Goal: Information Seeking & Learning: Learn about a topic

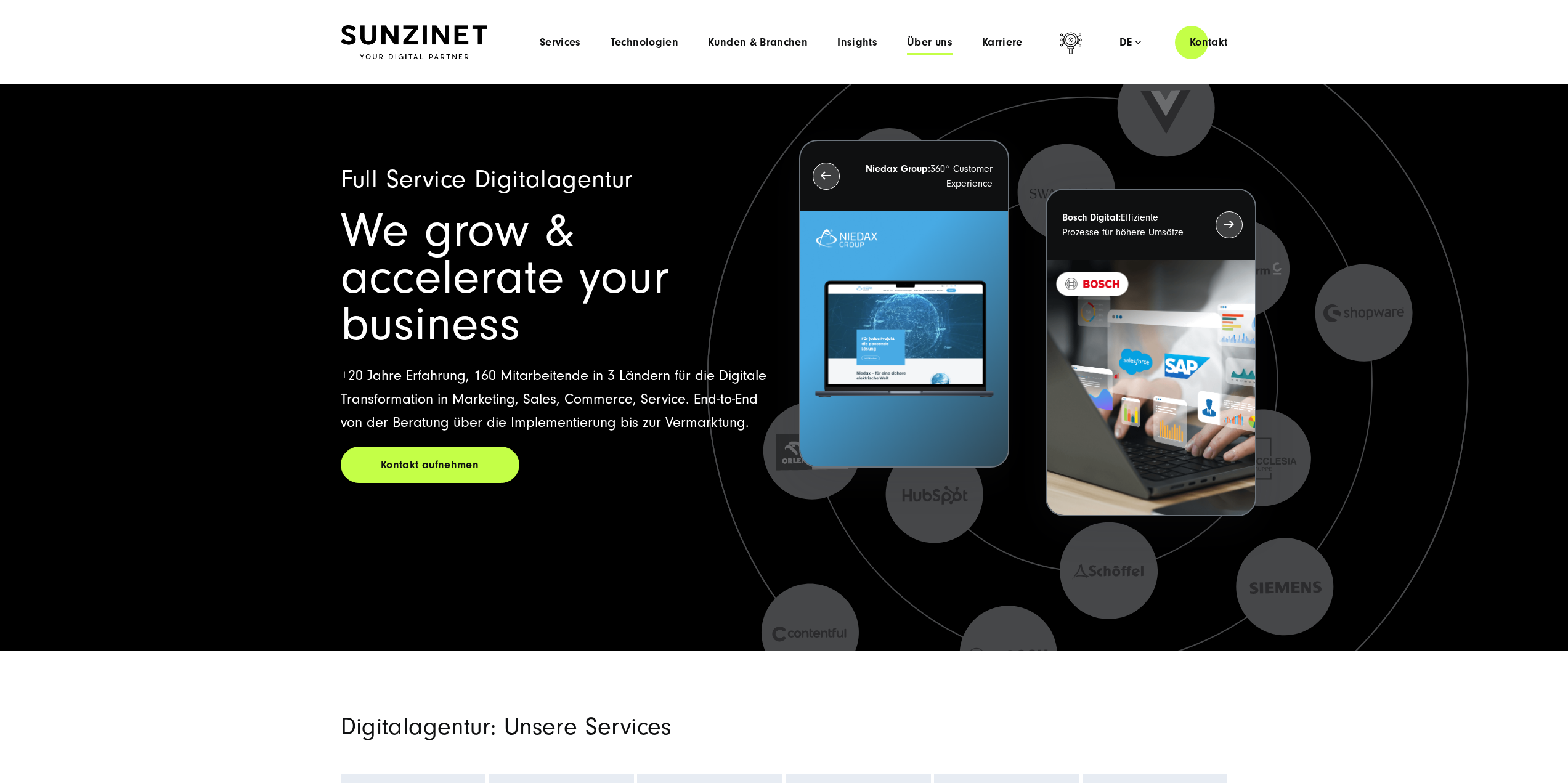
click at [924, 46] on span "Über uns" at bounding box center [929, 43] width 46 height 13
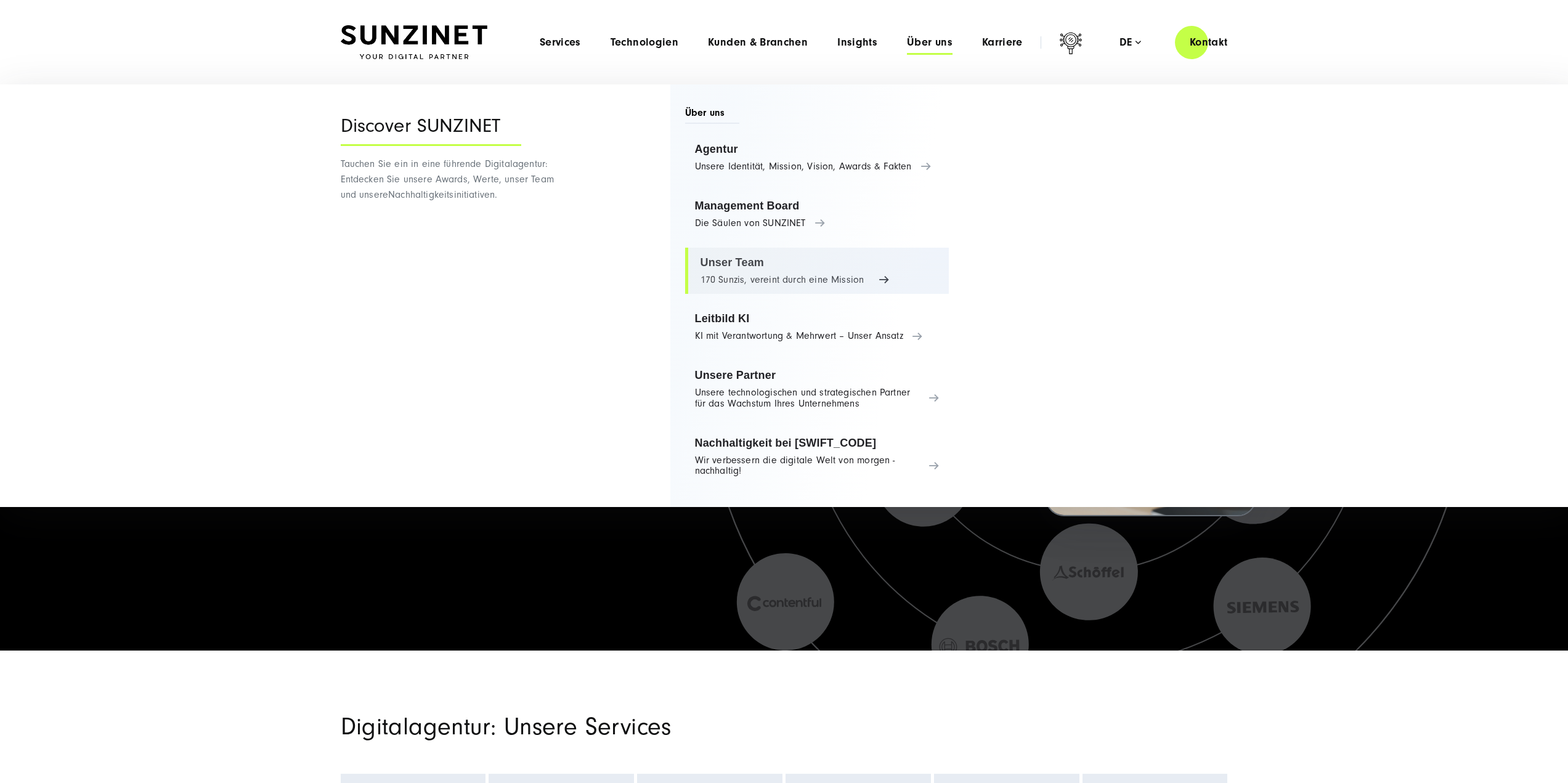
click at [767, 279] on link "Unser Team 170 Sunzis, vereint durch eine Mission" at bounding box center [817, 271] width 264 height 47
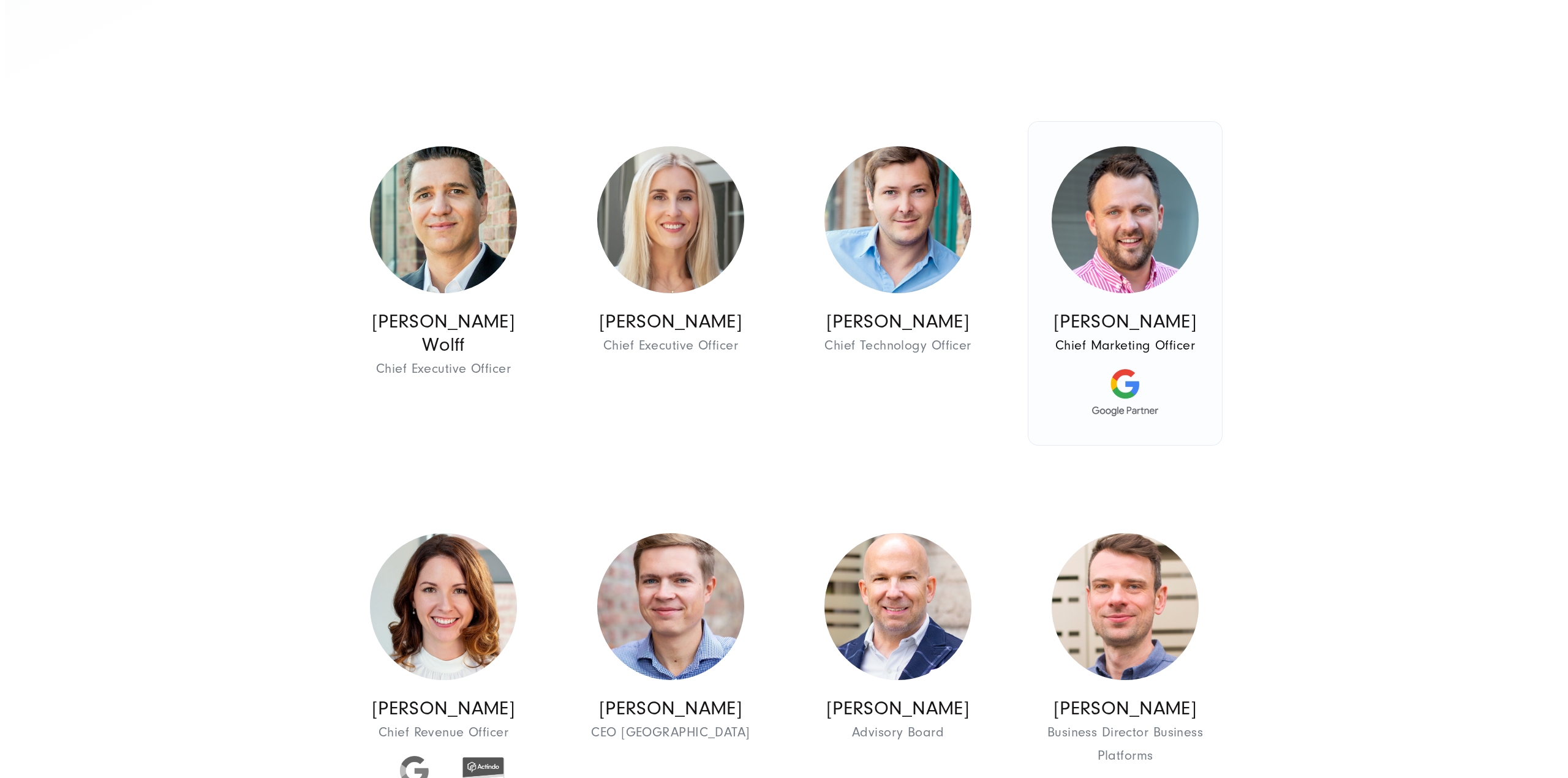
scroll to position [612, 0]
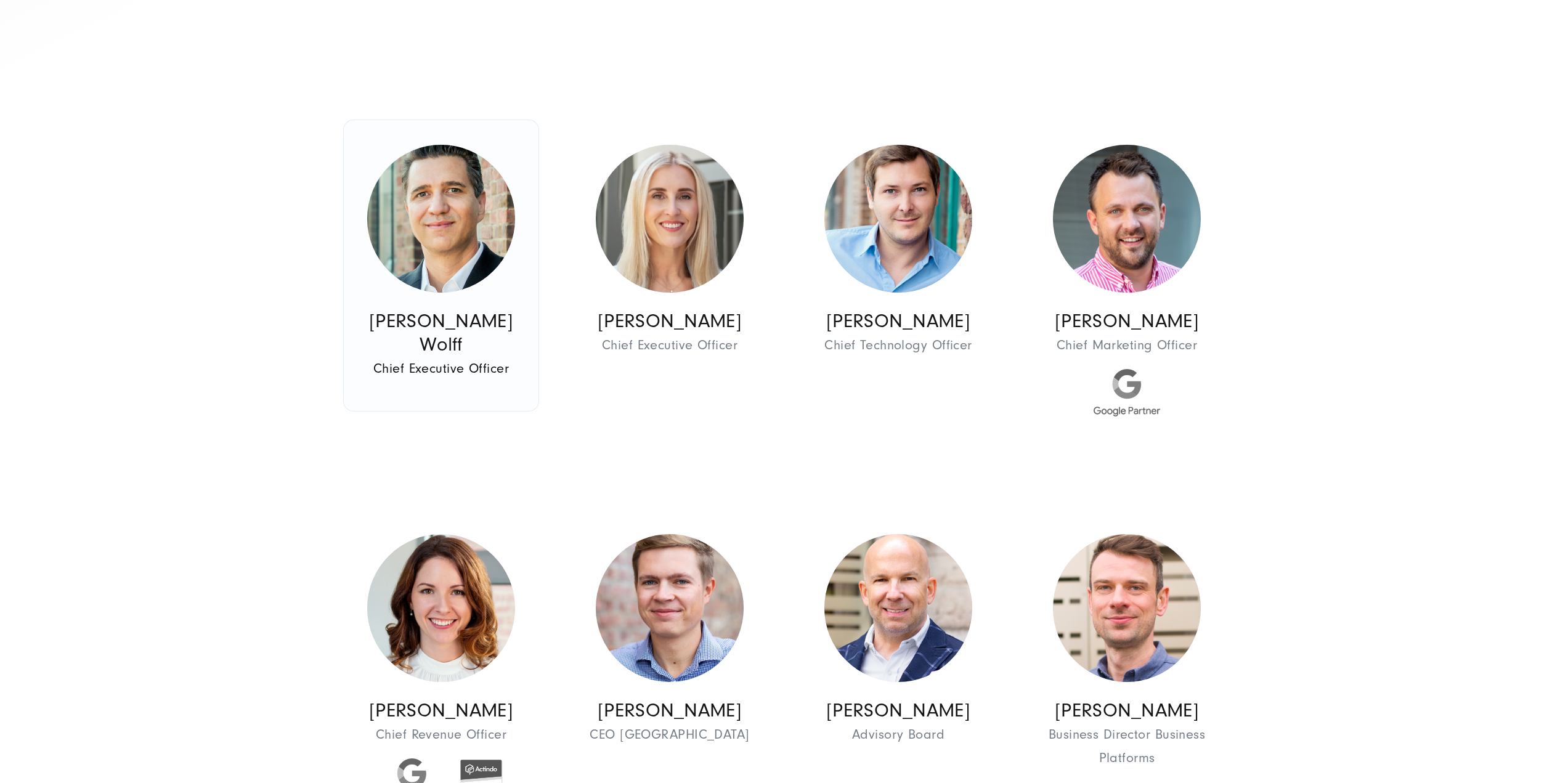
click at [456, 242] on img at bounding box center [441, 219] width 148 height 148
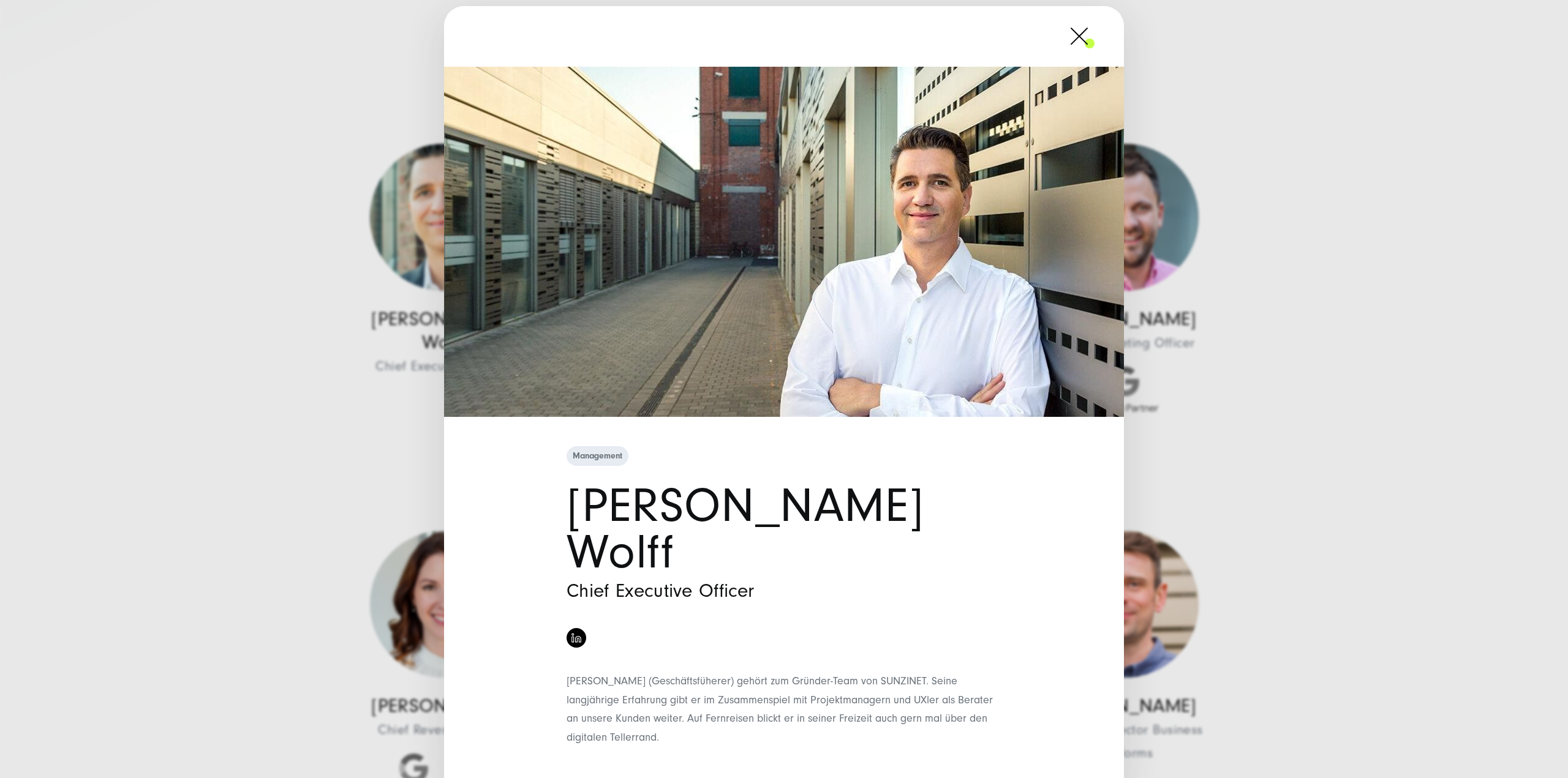
click at [1095, 52] on span at bounding box center [1095, 36] width 0 height 31
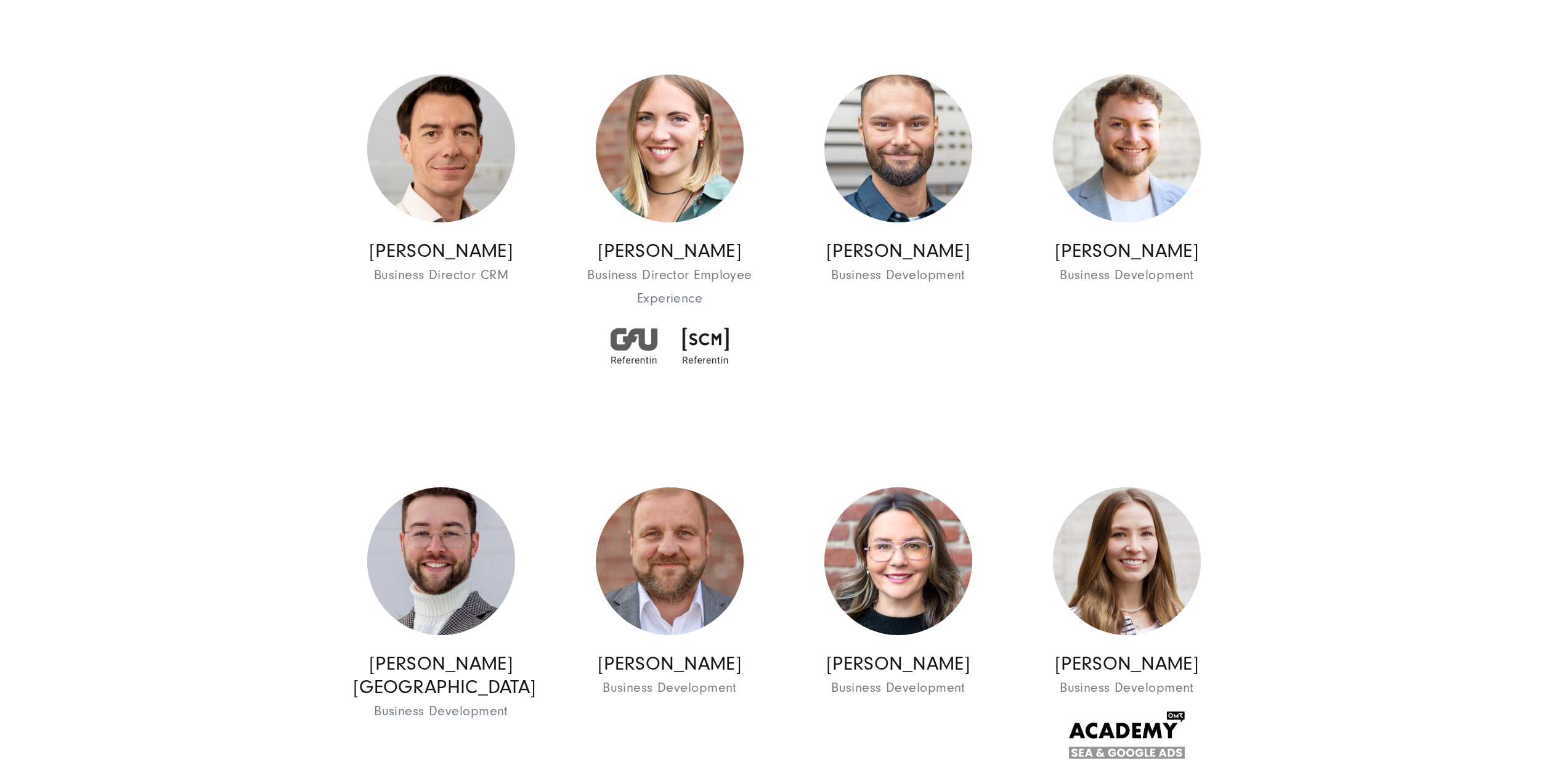
scroll to position [1541, 0]
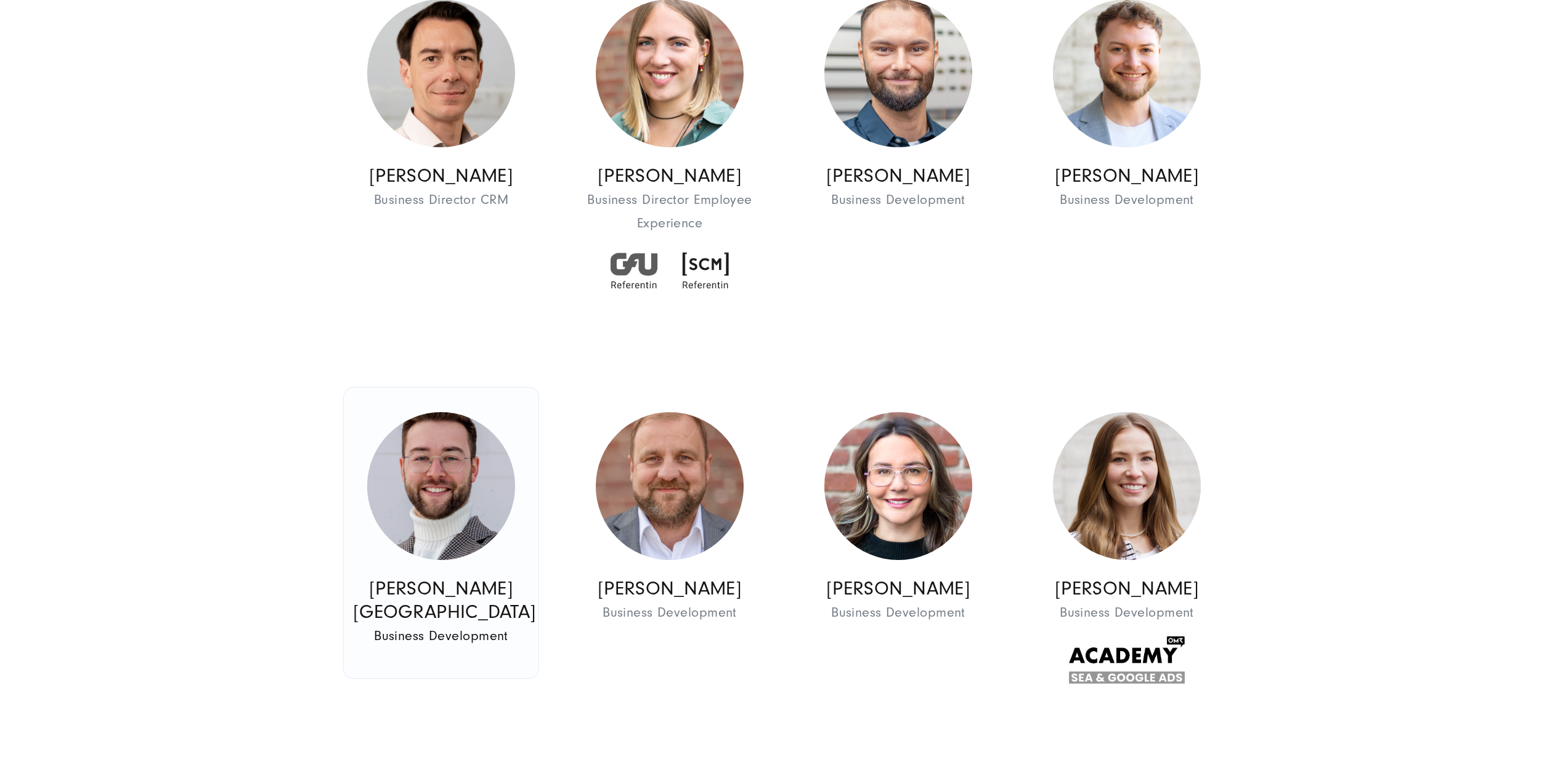
click at [434, 514] on img at bounding box center [441, 486] width 148 height 148
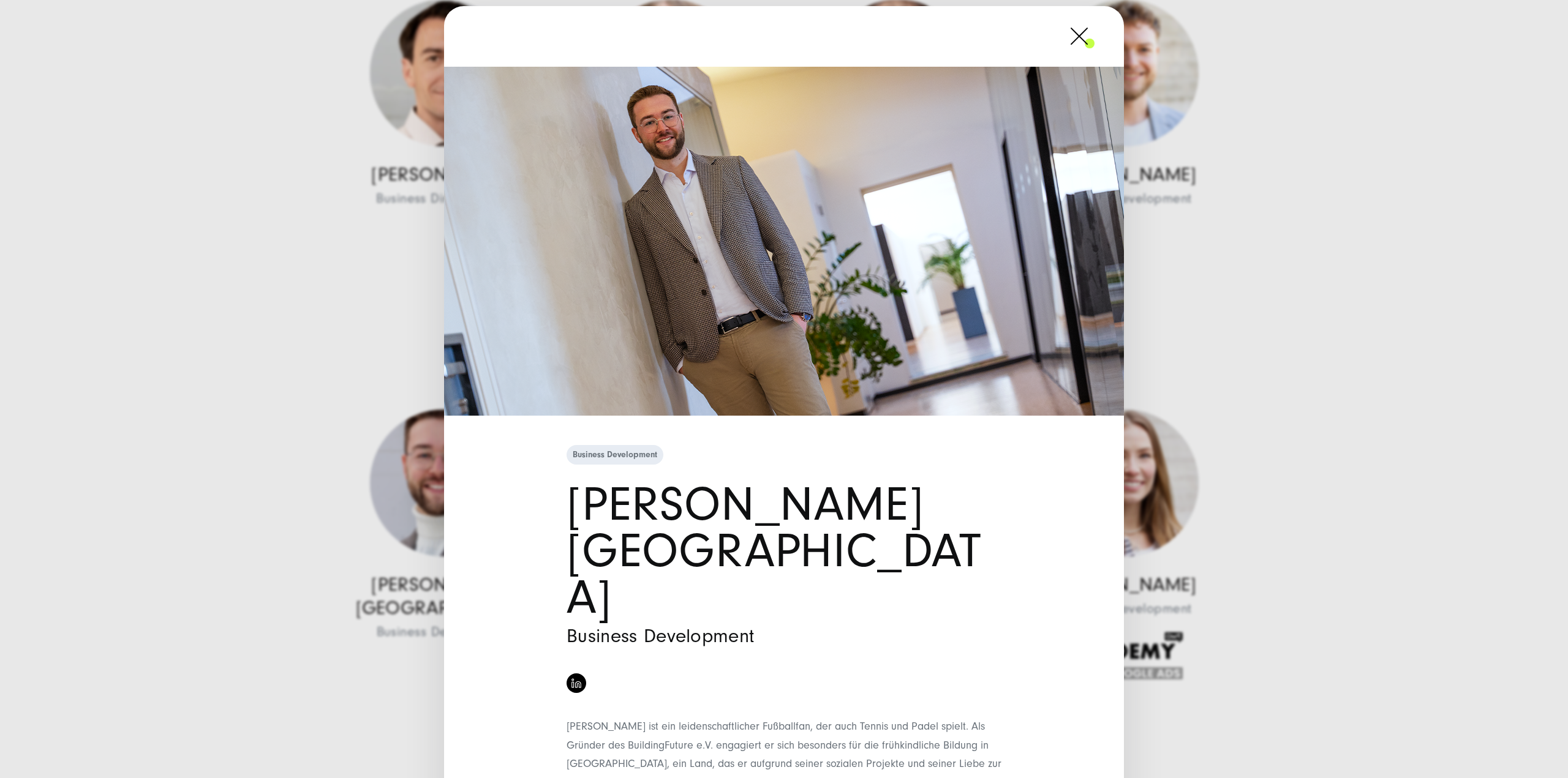
click at [1095, 36] on span at bounding box center [1095, 36] width 0 height 31
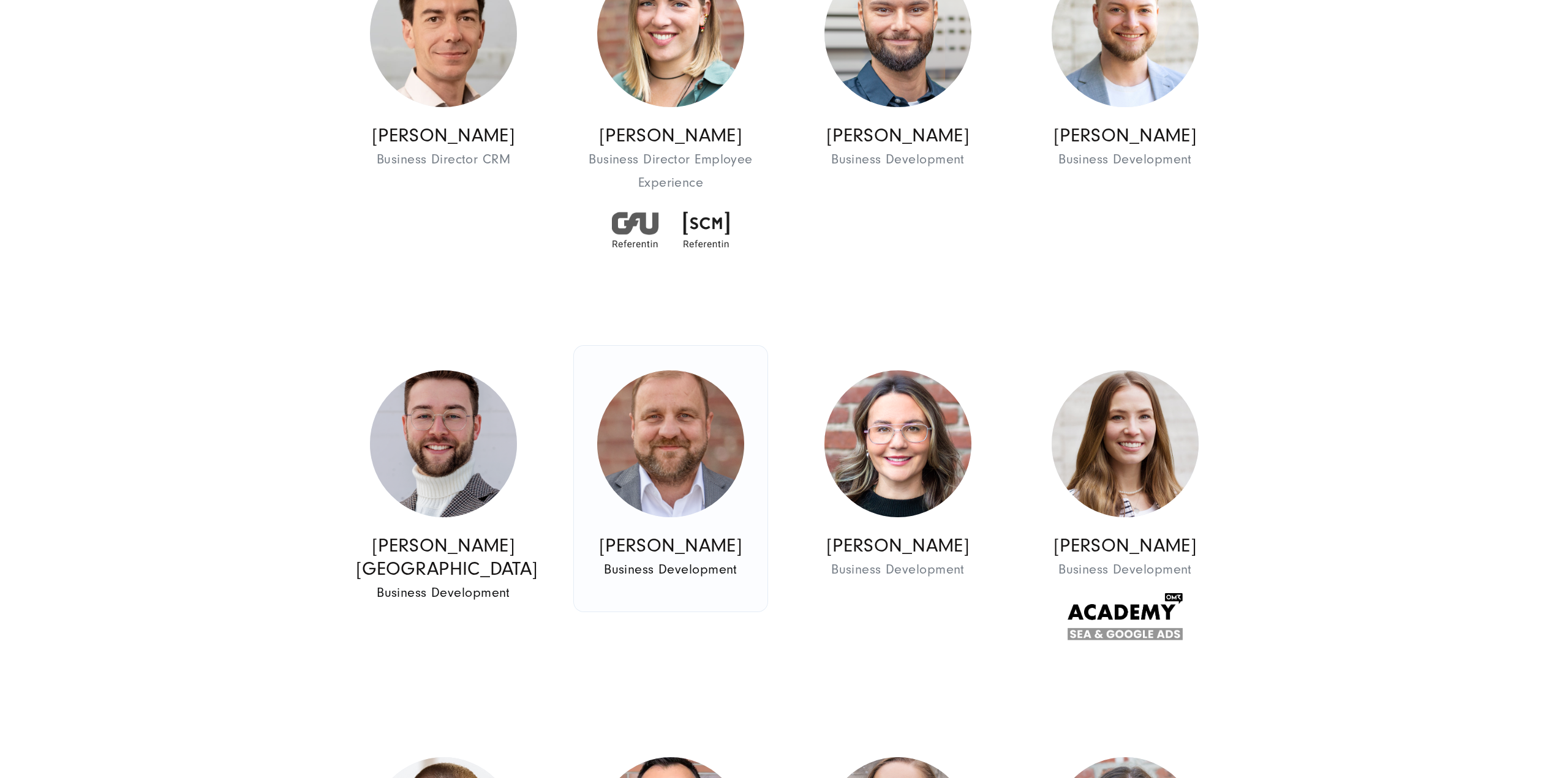
scroll to position [1592, 0]
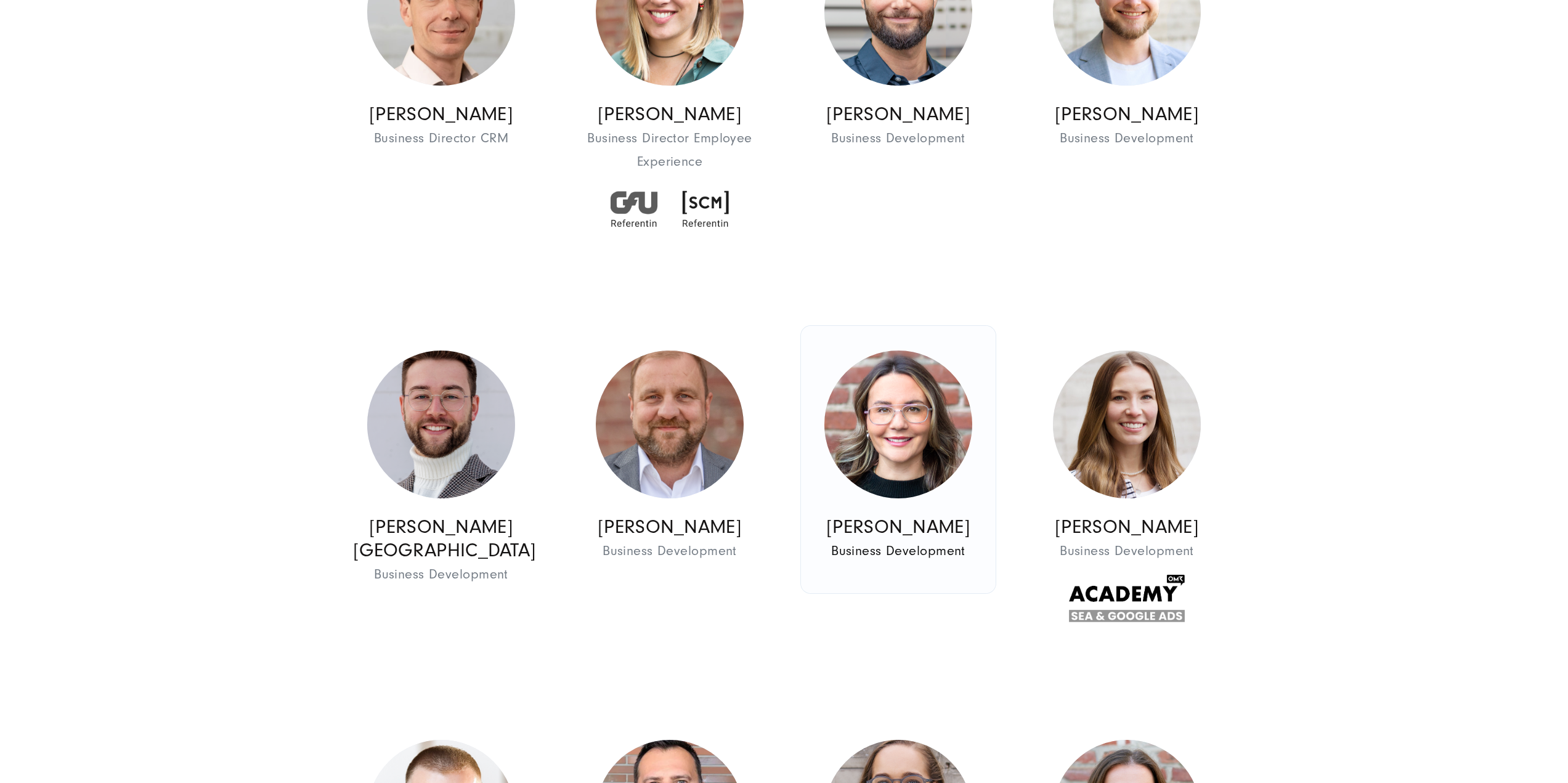
click at [932, 394] on img at bounding box center [898, 425] width 148 height 148
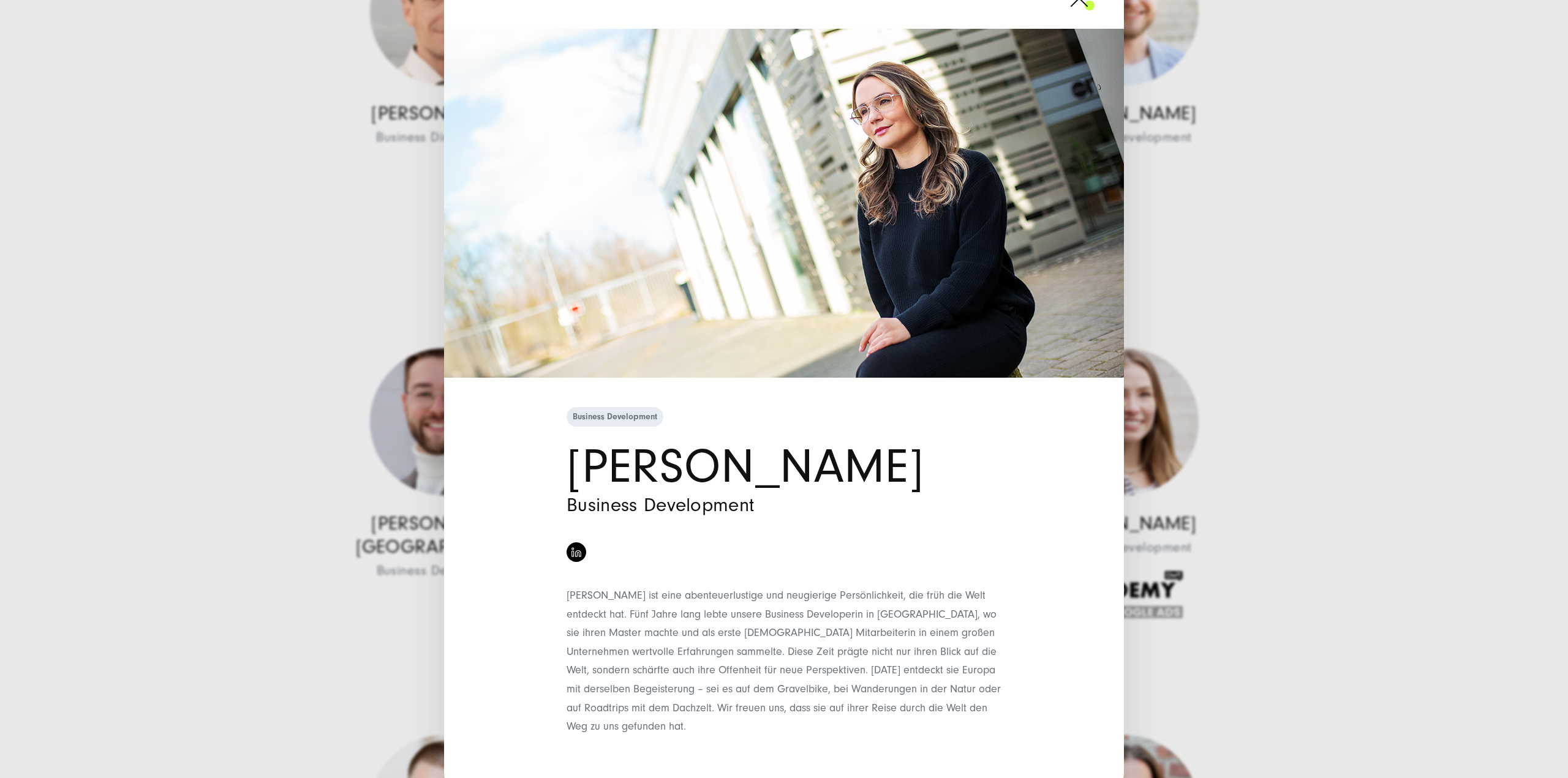
scroll to position [59, 0]
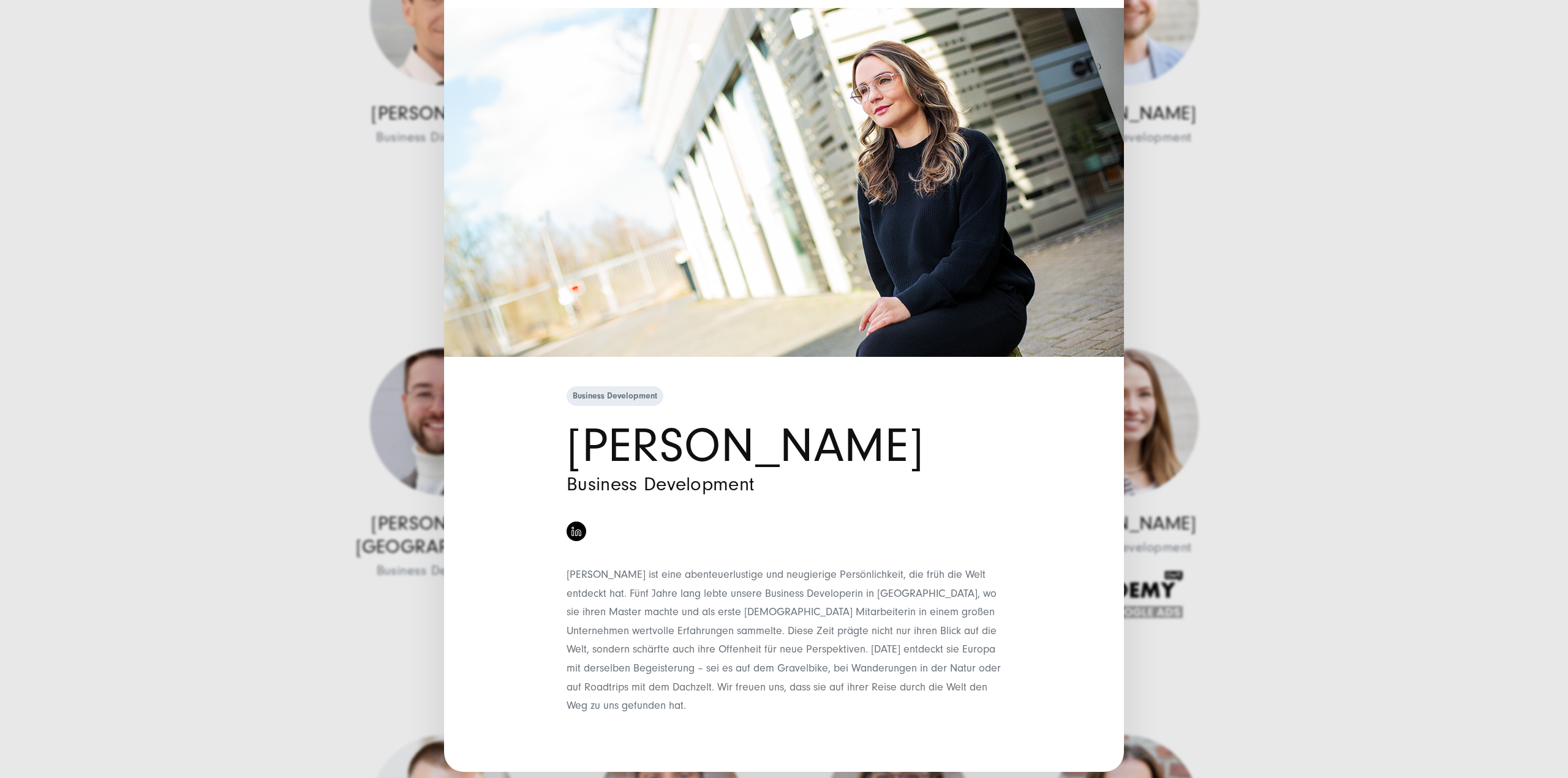
click at [1373, 283] on div "Business Development Katharina Klöting Business Development" at bounding box center [784, 389] width 1568 height 778
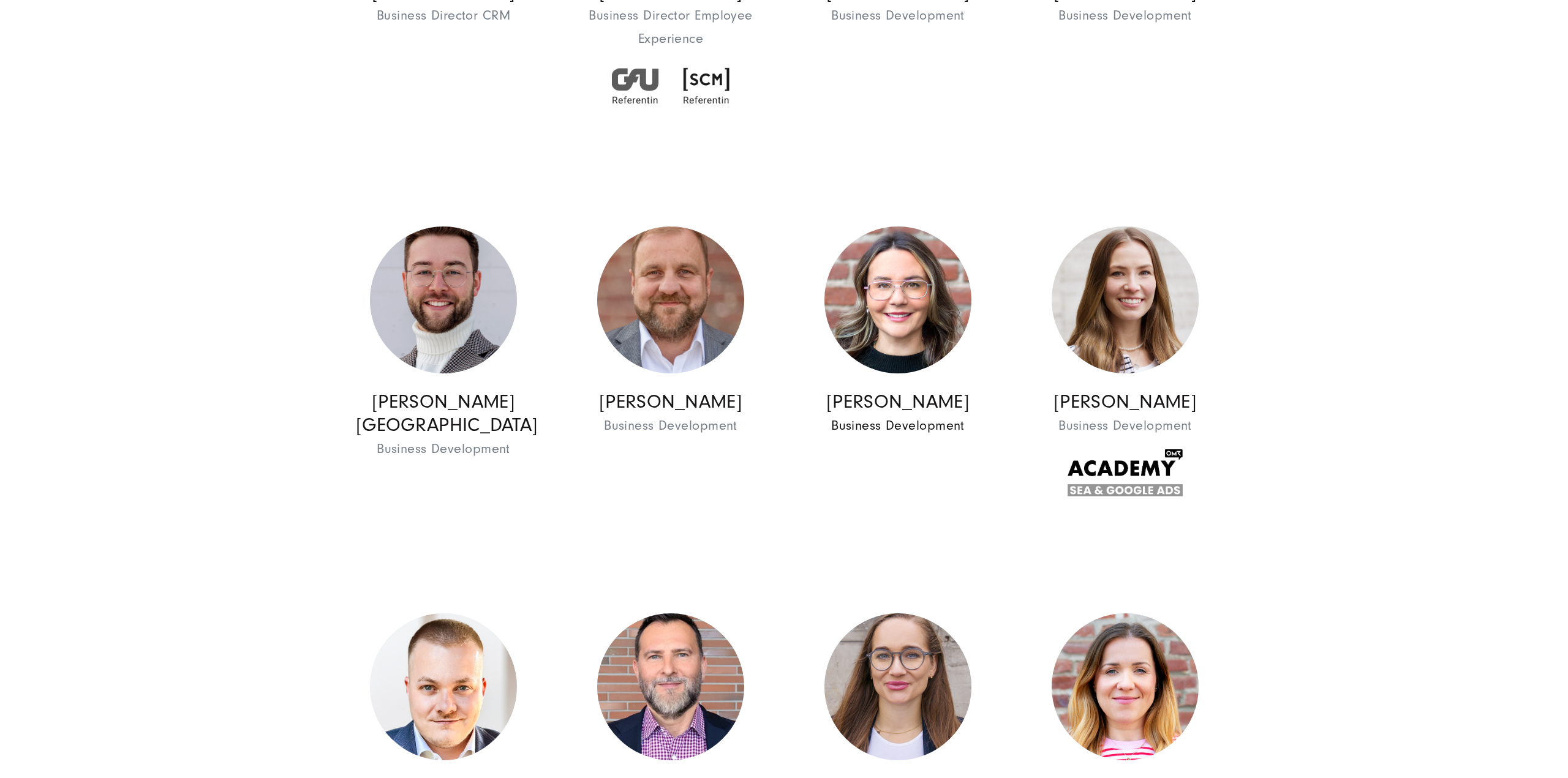
scroll to position [1714, 0]
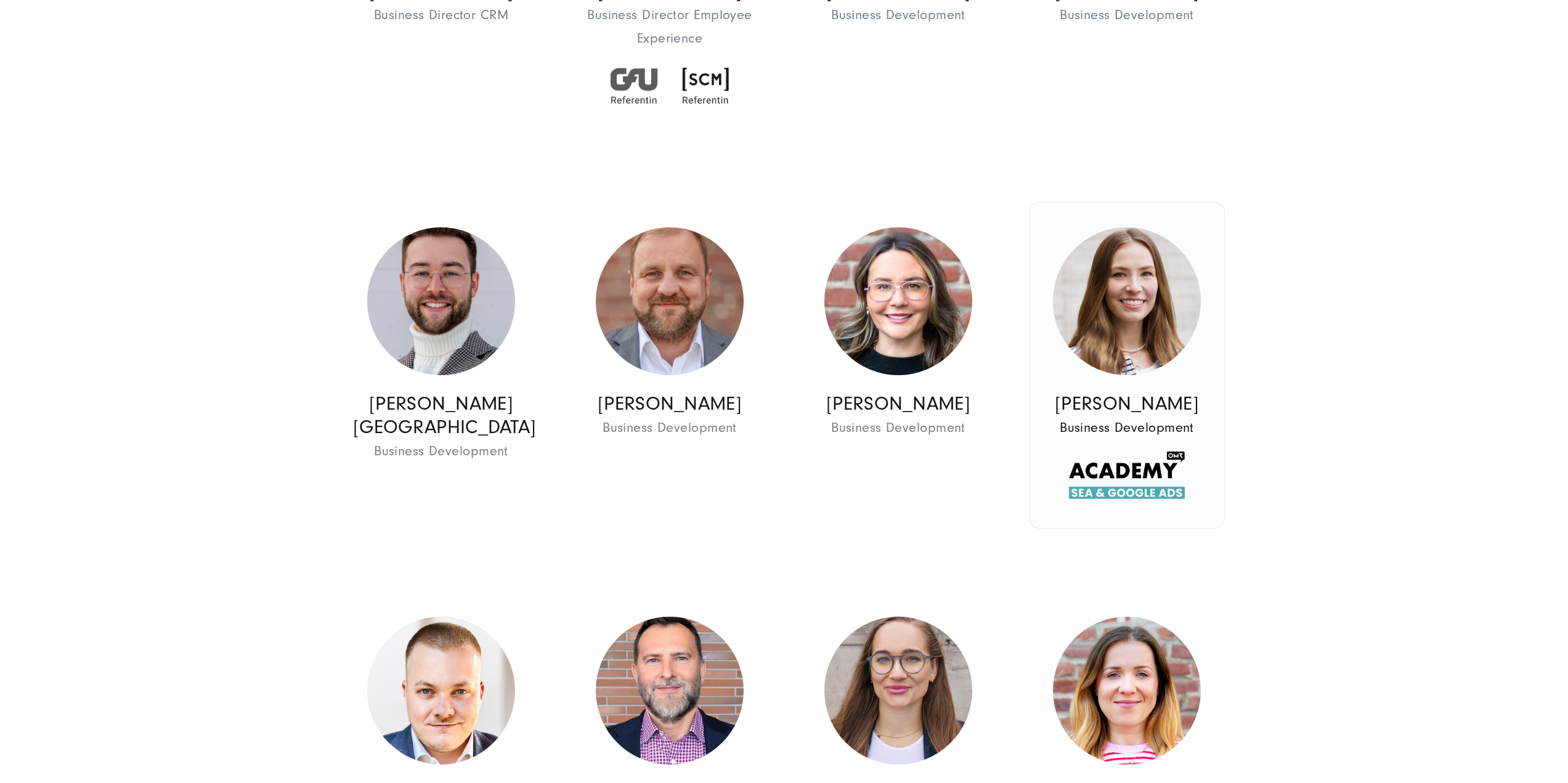
click at [1156, 347] on img at bounding box center [1127, 301] width 148 height 148
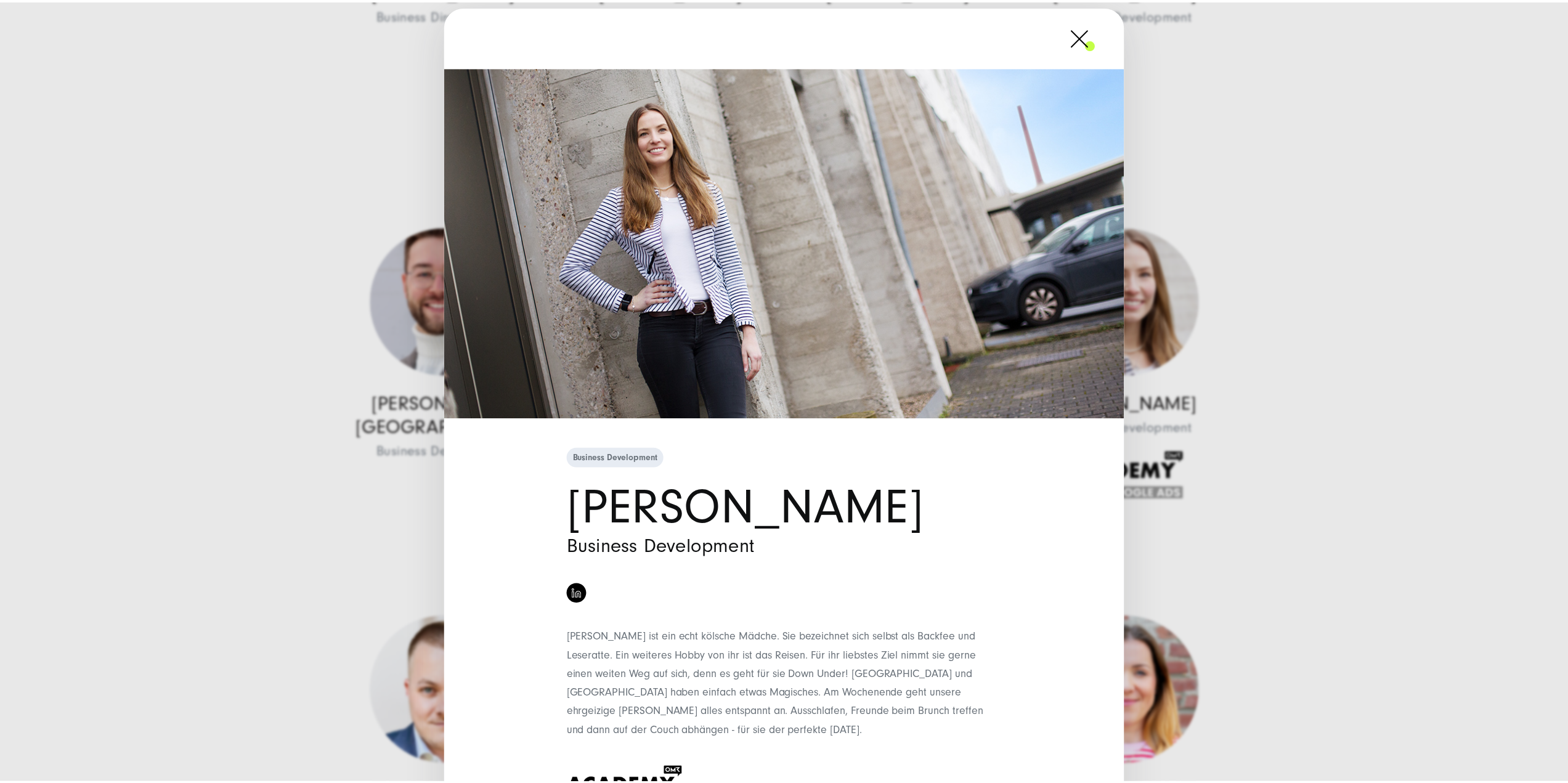
scroll to position [82, 0]
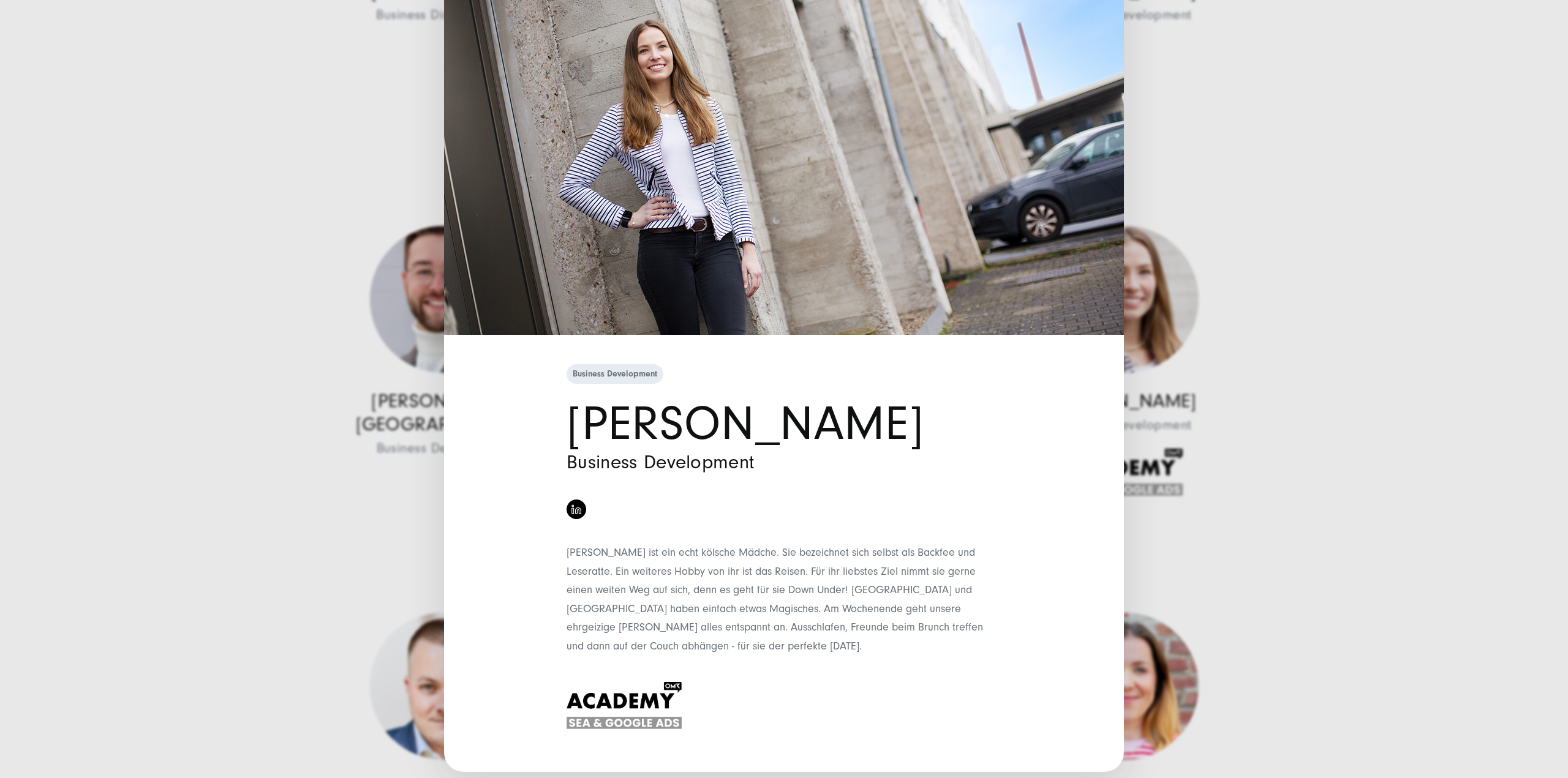
click at [1319, 453] on div "Business Development Vivian Weeke Business Development" at bounding box center [784, 389] width 1568 height 778
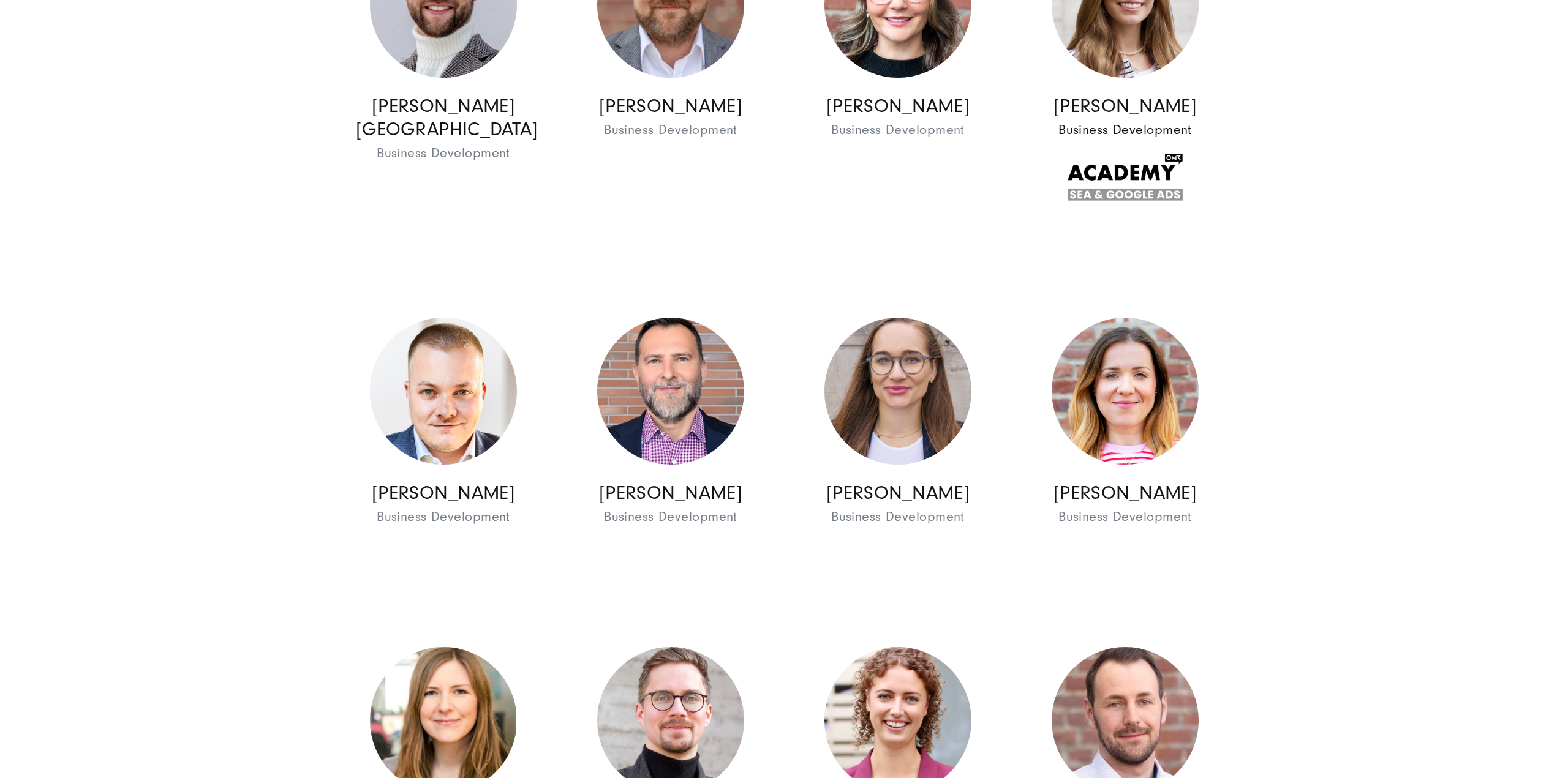
scroll to position [2021, 0]
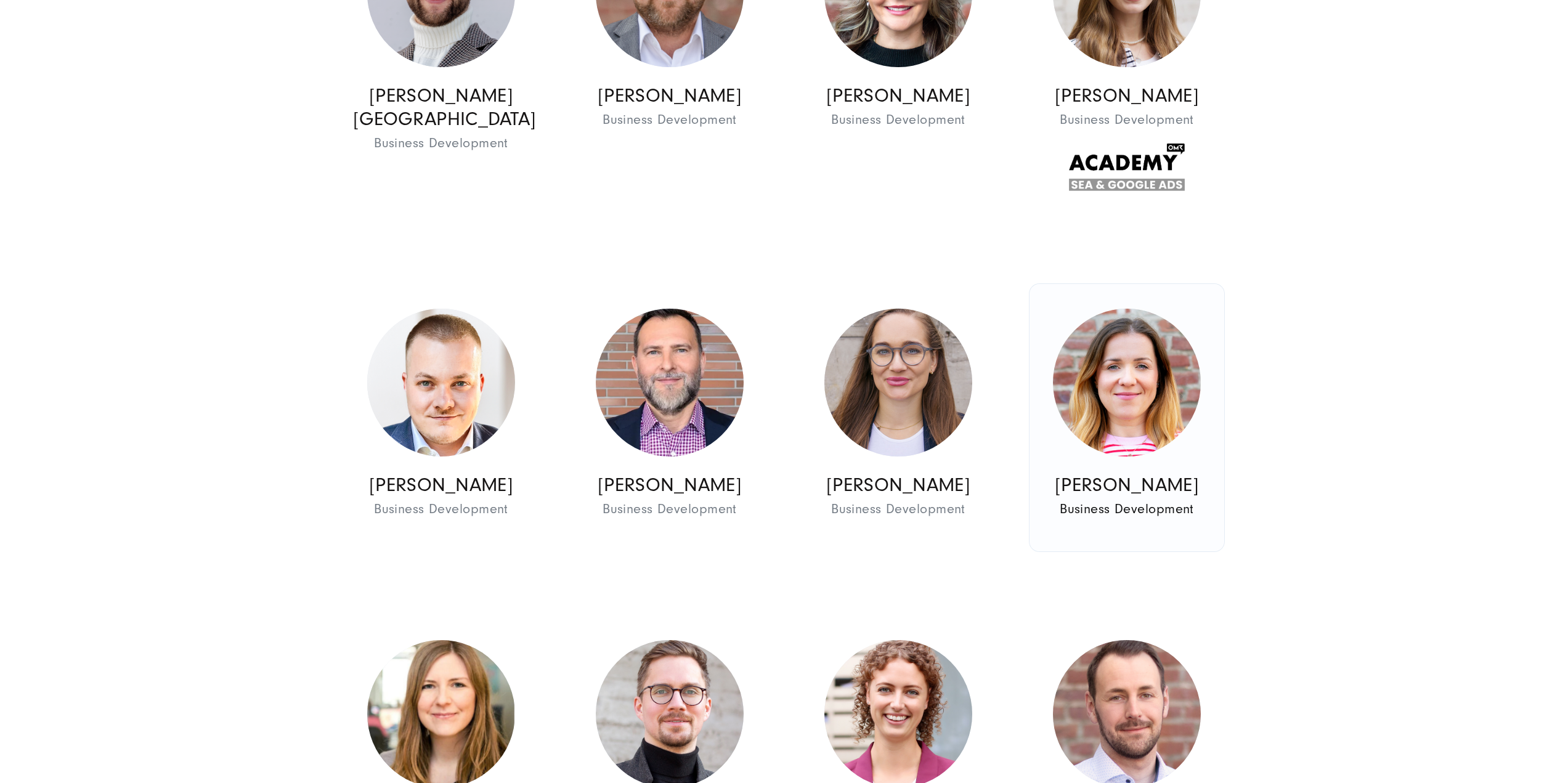
click at [1169, 380] on img at bounding box center [1127, 382] width 148 height 148
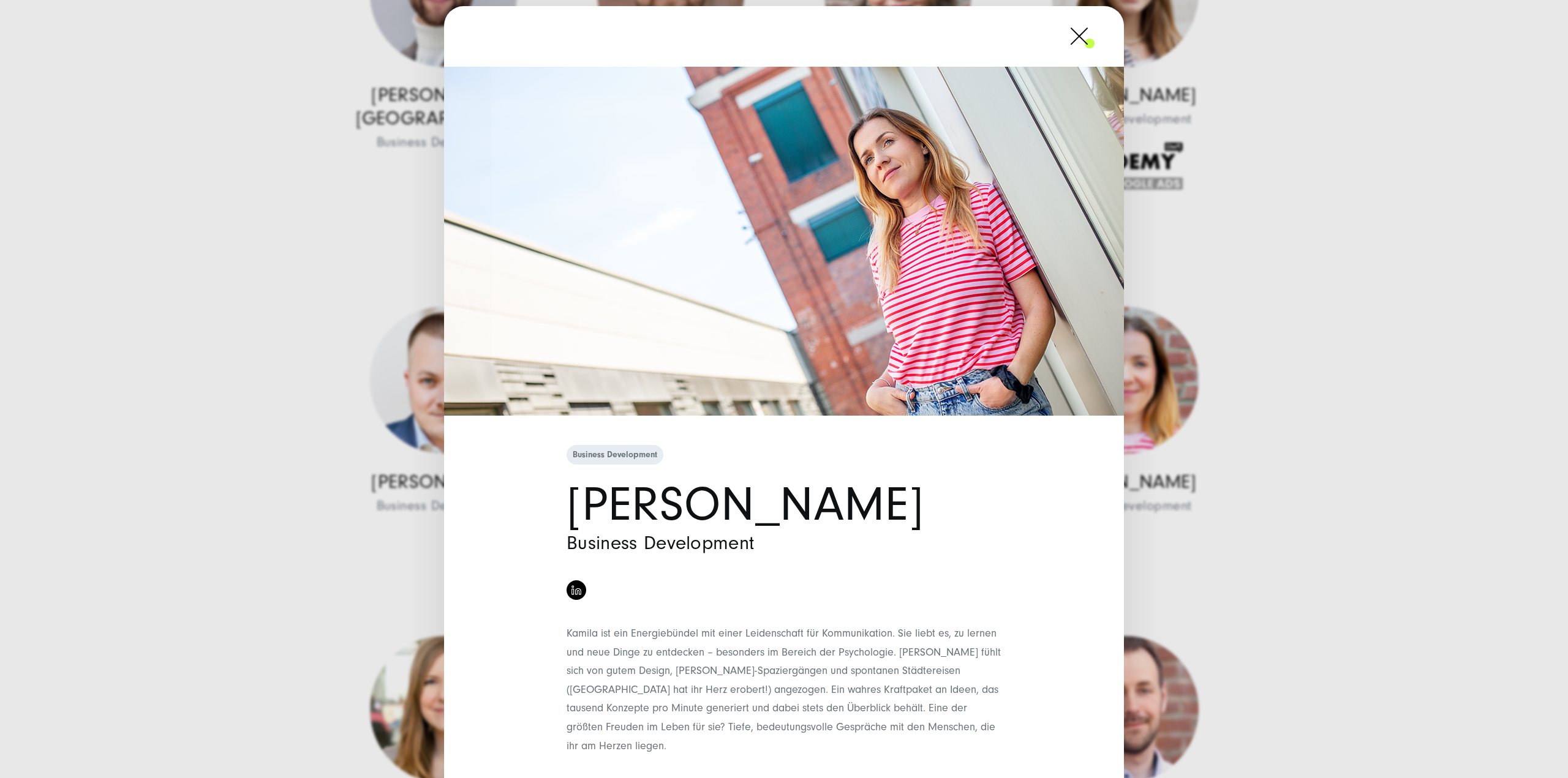
click at [1301, 537] on div "Business Development Kamila Śnieg Business Development" at bounding box center [784, 389] width 1568 height 778
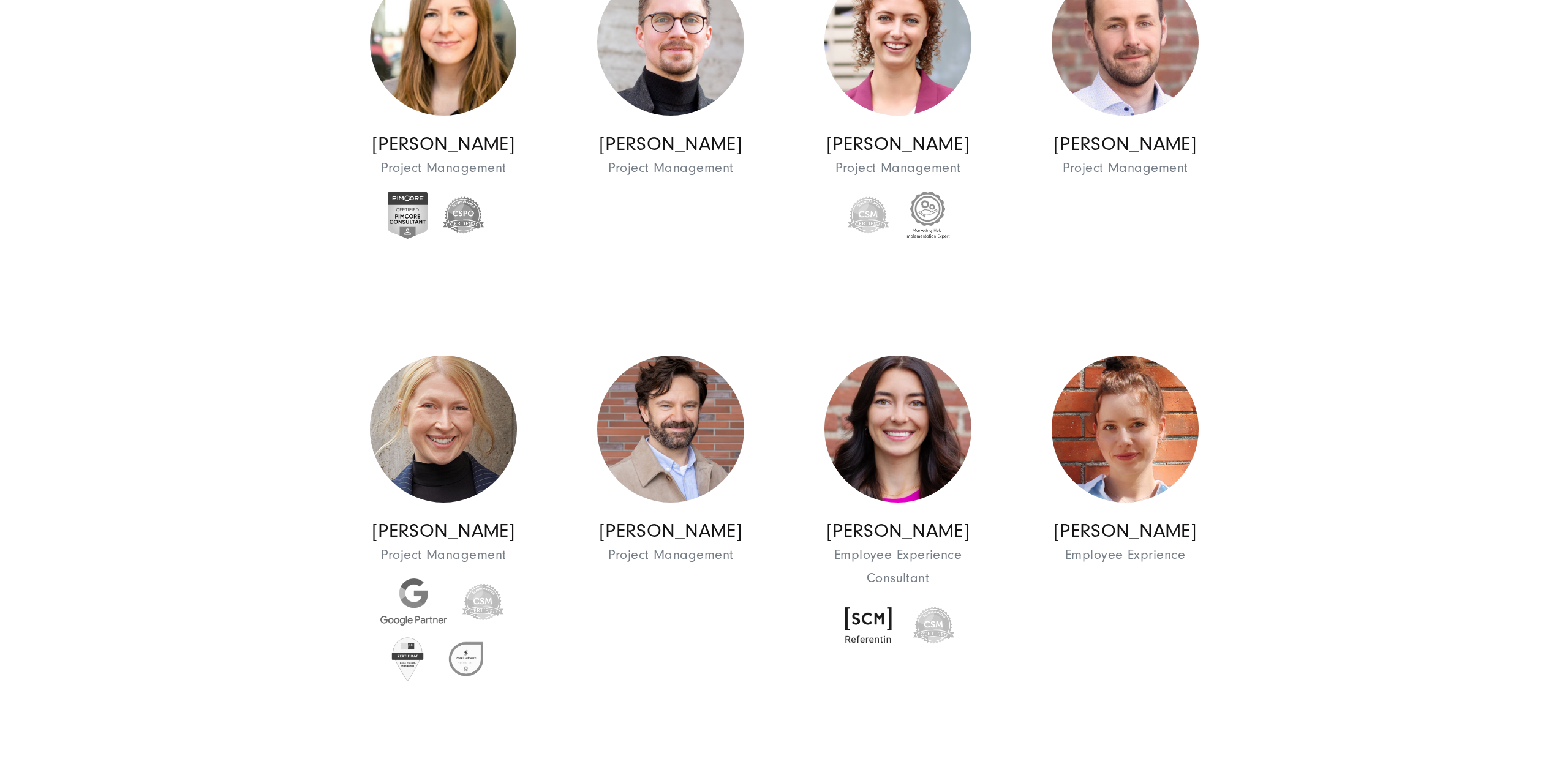
scroll to position [2694, 0]
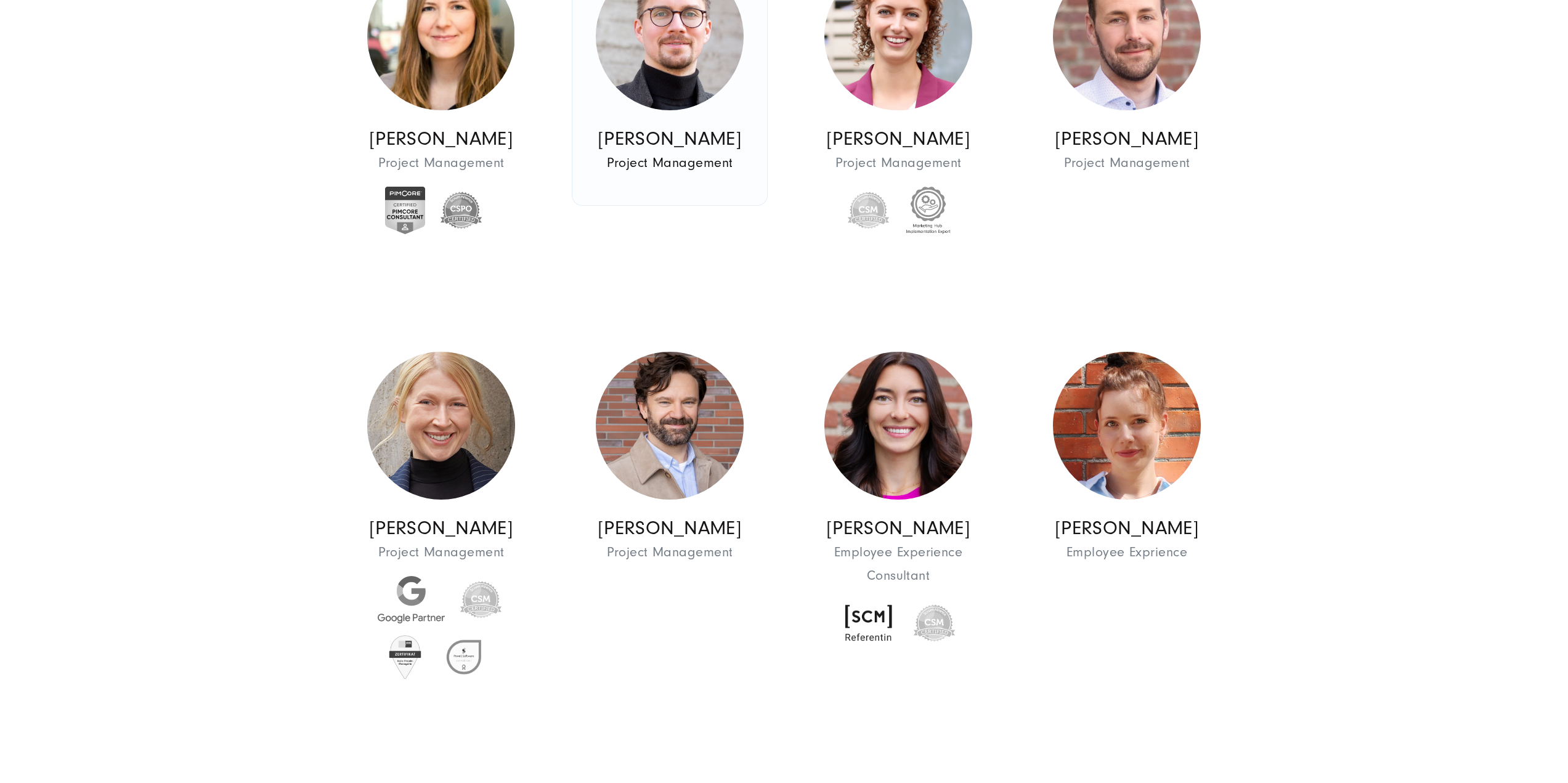
click at [648, 87] on img at bounding box center [670, 37] width 148 height 148
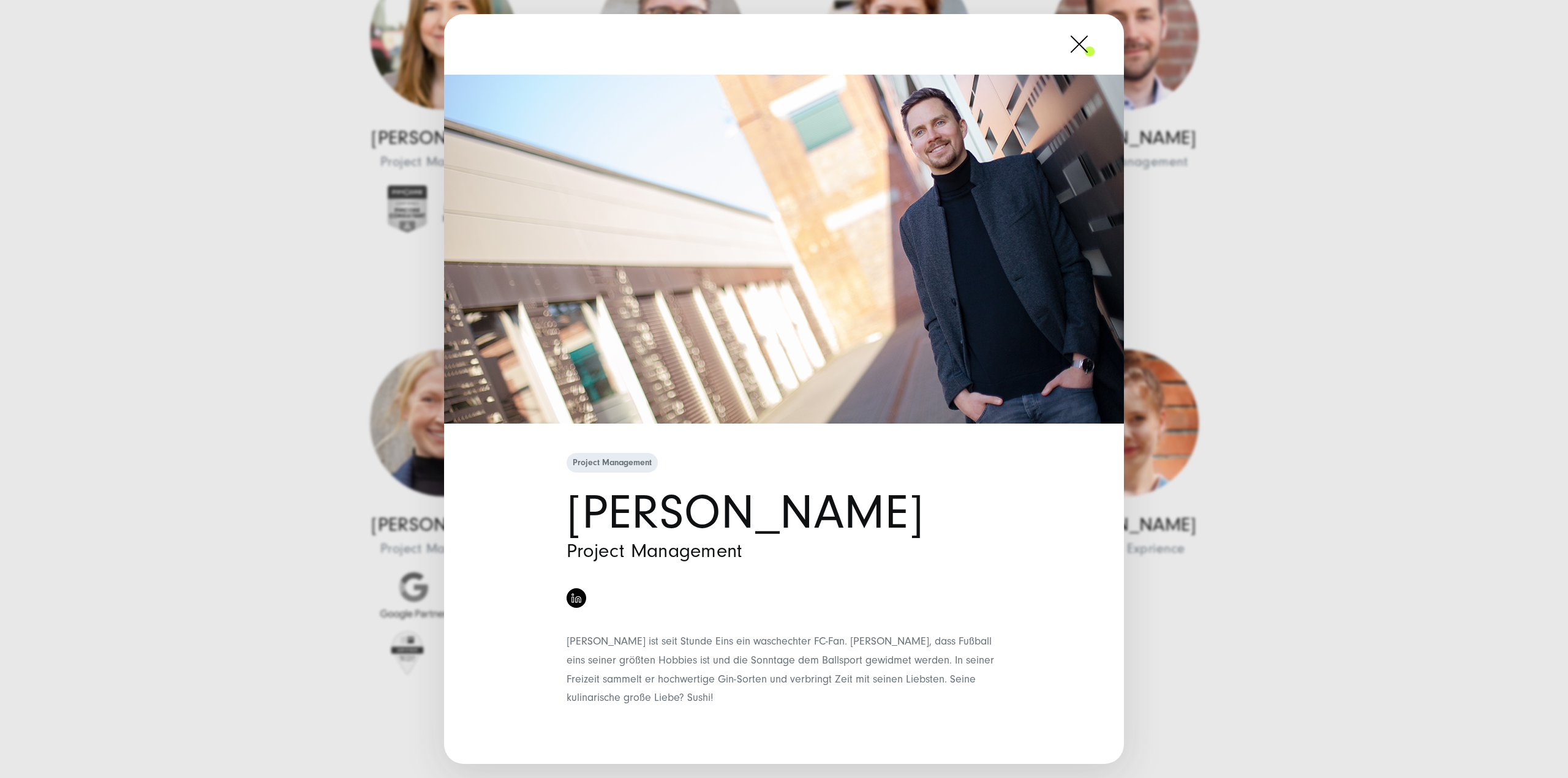
click at [1352, 269] on div "Project Management Jonas Müller-Frank Project Management" at bounding box center [784, 389] width 1568 height 778
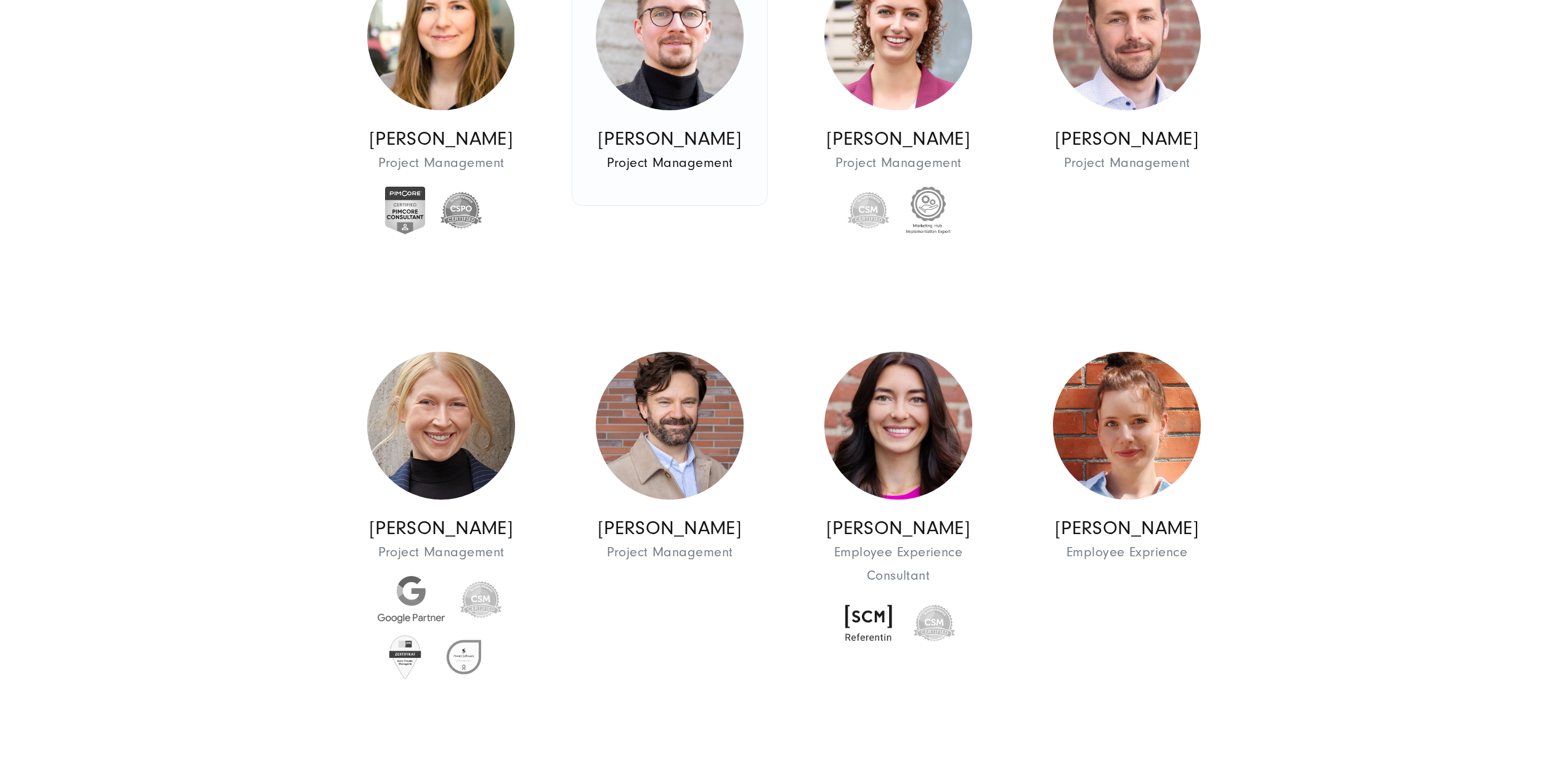
click at [736, 101] on link "Jonas Müller-Frank Project Management Project Management" at bounding box center [670, 72] width 195 height 268
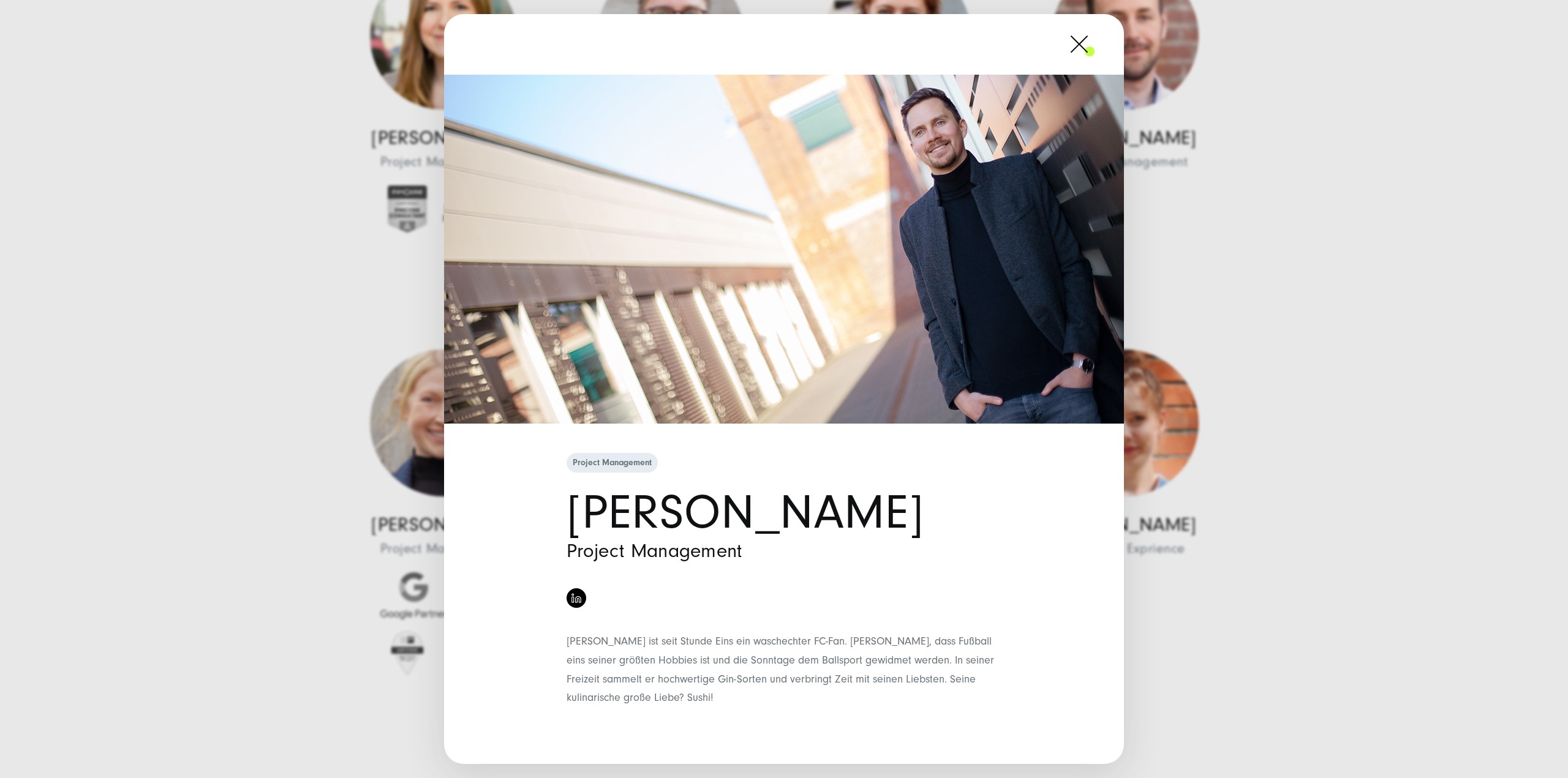
click at [1417, 461] on div "Project Management Jonas Müller-Frank Project Management" at bounding box center [784, 389] width 1568 height 778
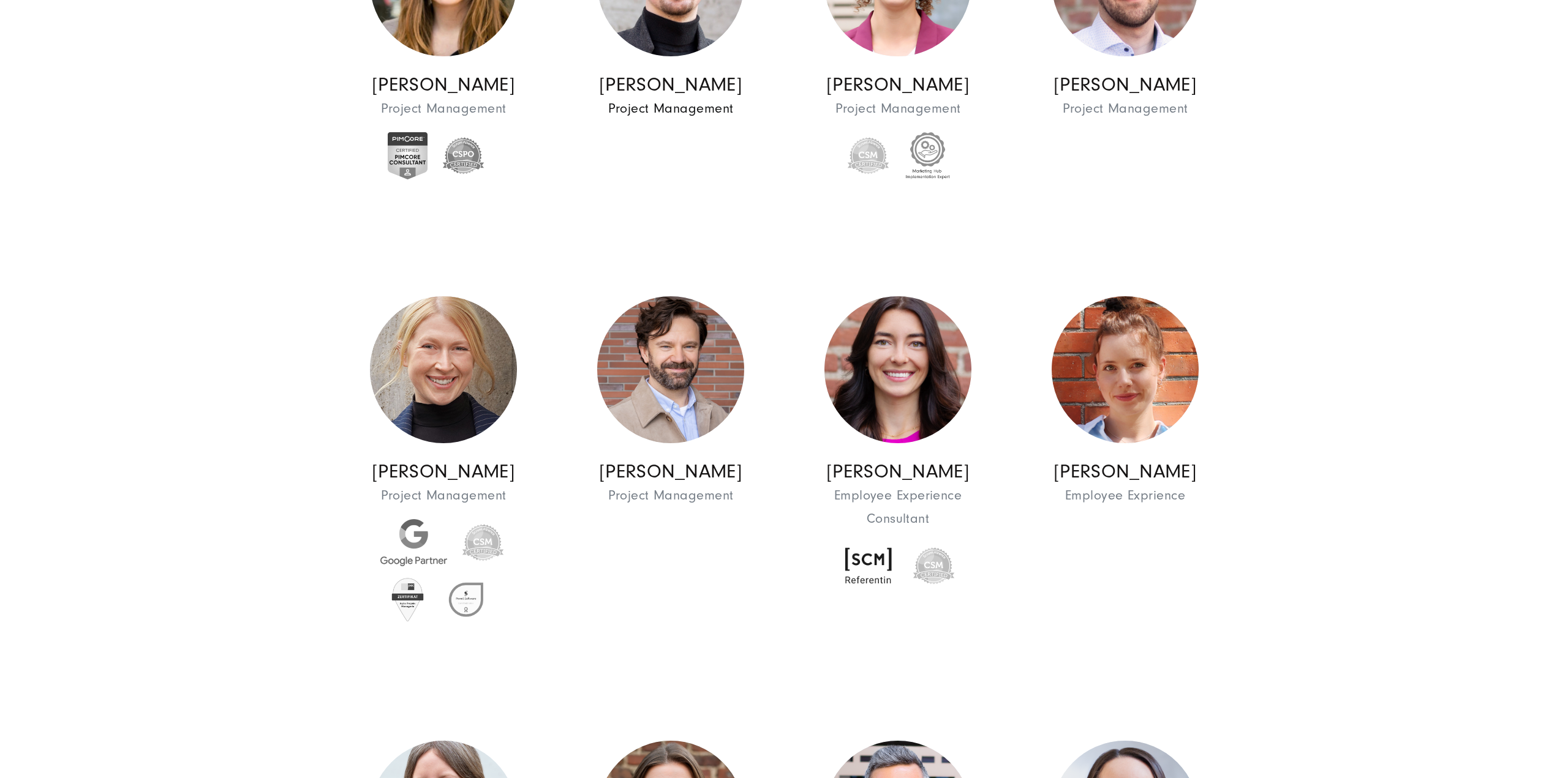
scroll to position [2755, 0]
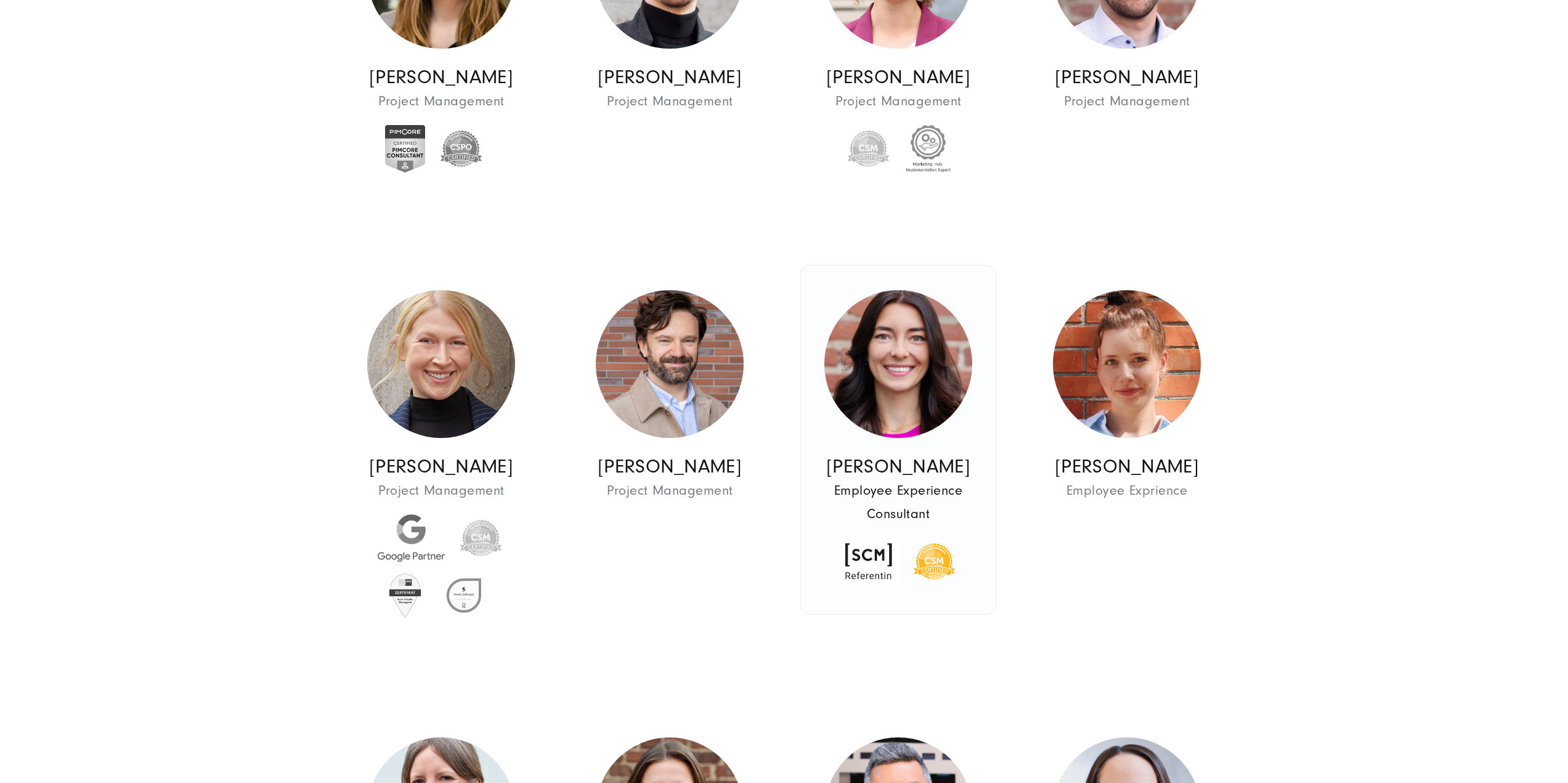
click at [863, 432] on img at bounding box center [898, 364] width 148 height 148
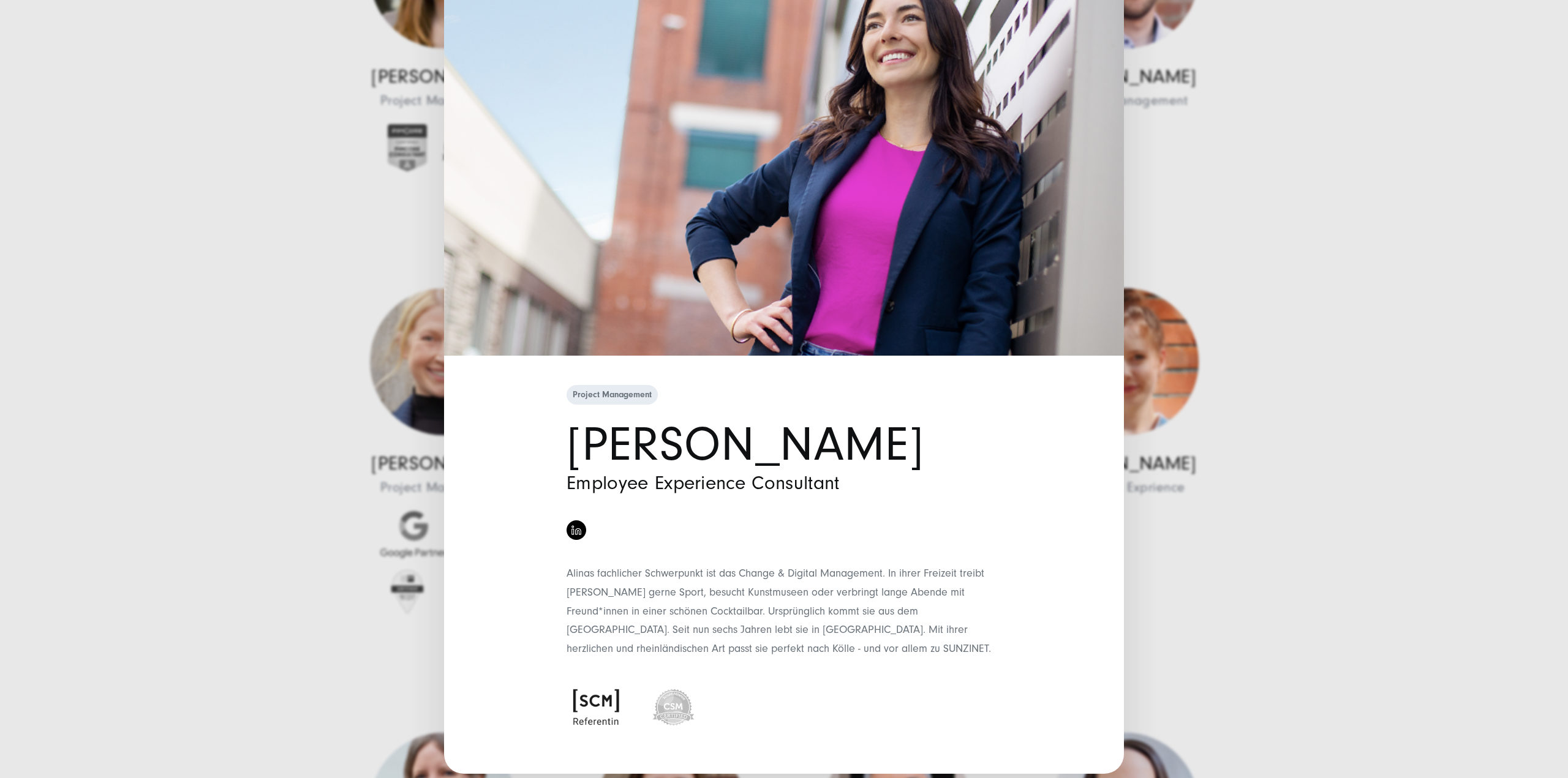
scroll to position [114, 0]
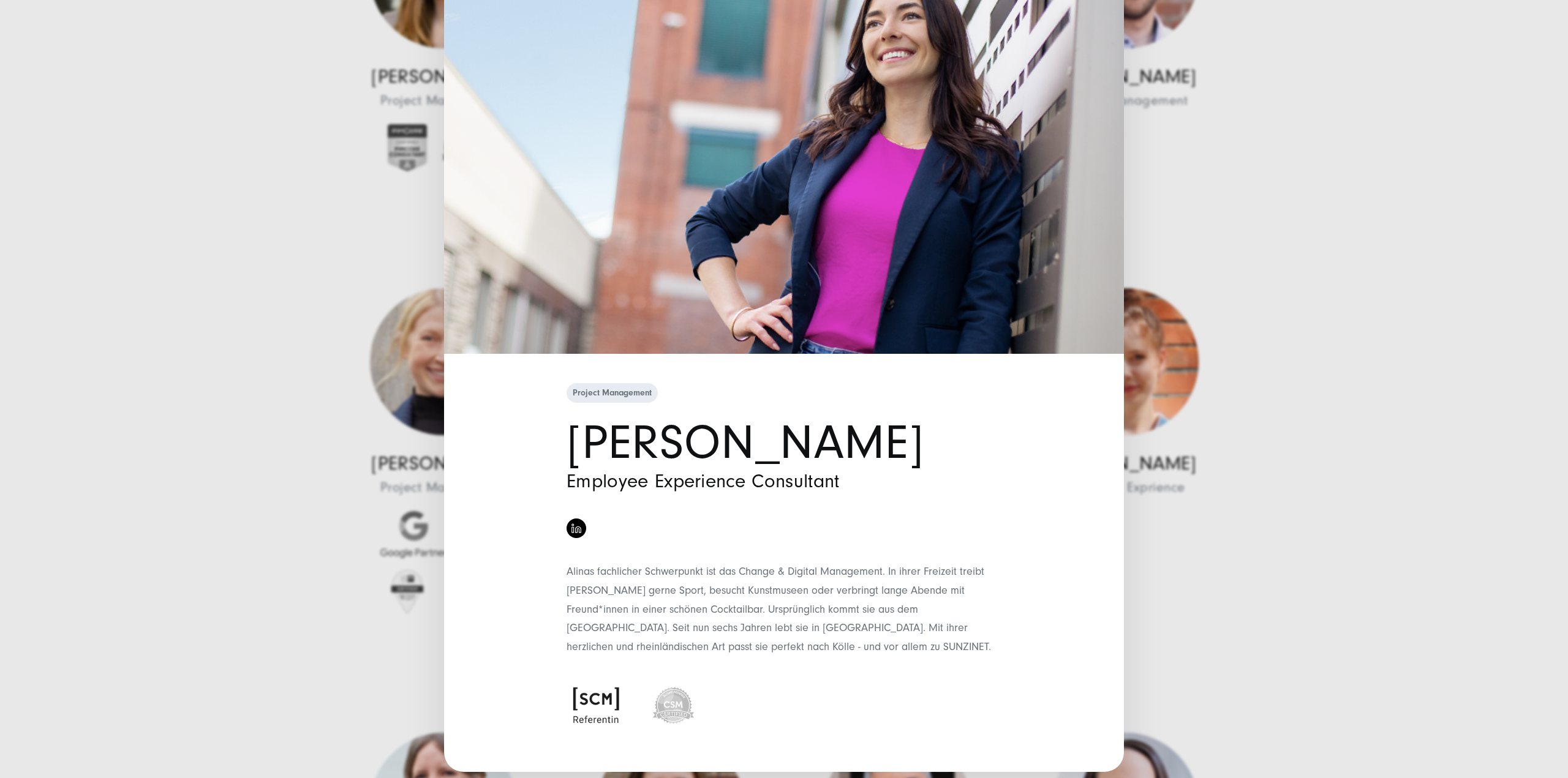
click at [1305, 434] on div "Project Management Alina Looß Employee Experience Consultant" at bounding box center [784, 389] width 1568 height 778
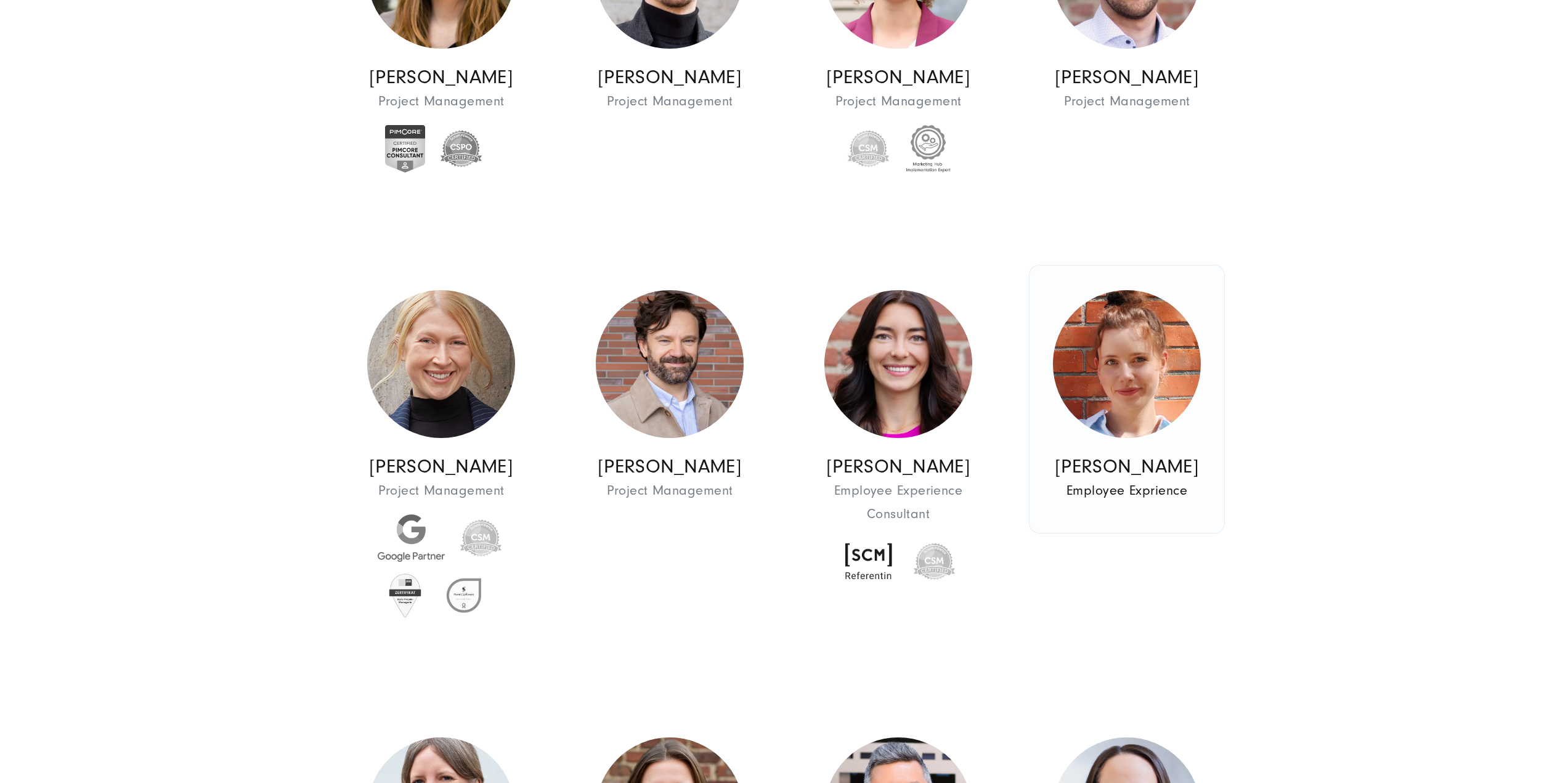
click at [1189, 404] on img at bounding box center [1127, 364] width 148 height 148
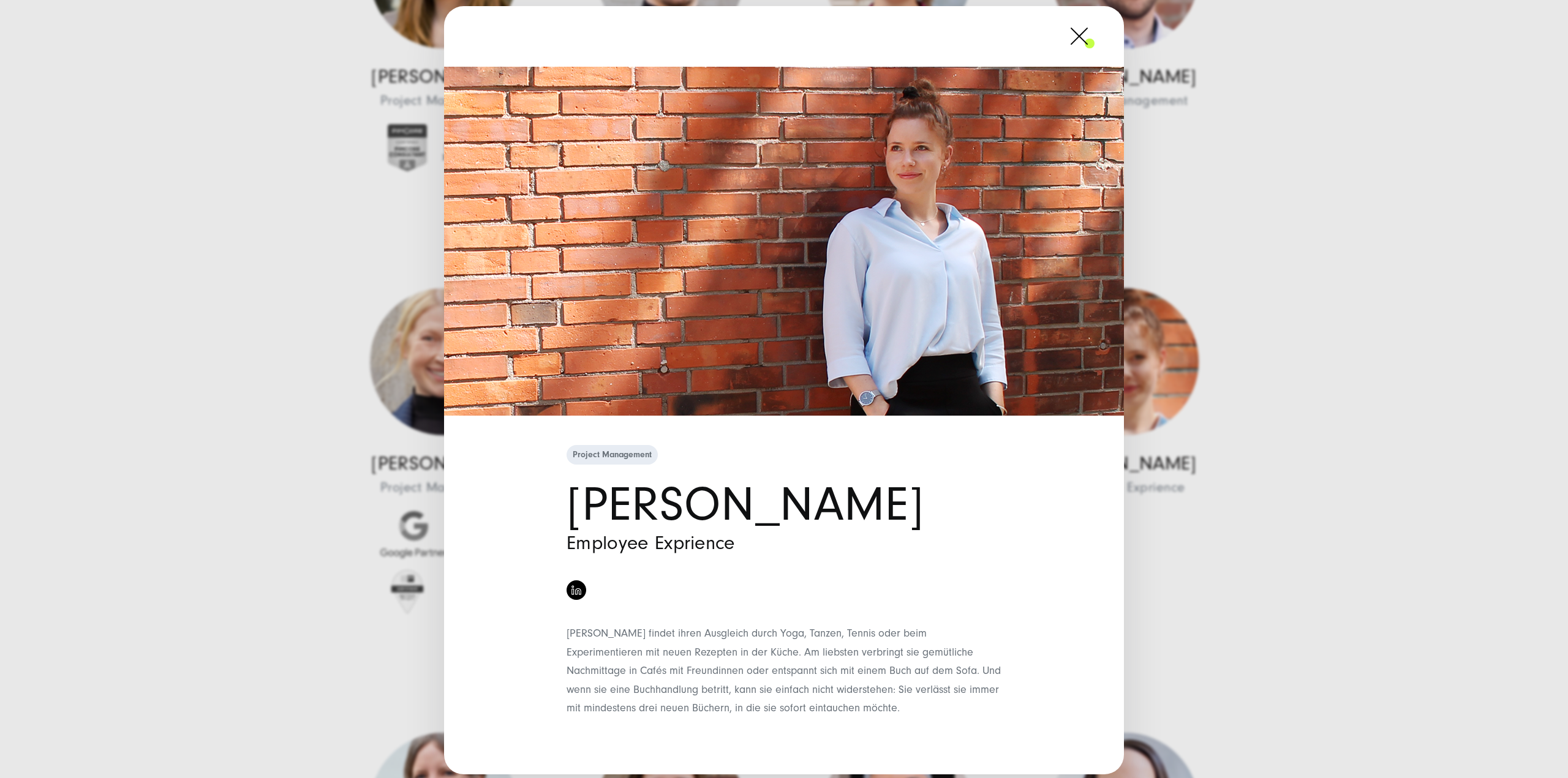
click at [1284, 453] on div "Project Management Jana Keitel Employee Exprience" at bounding box center [784, 389] width 1568 height 778
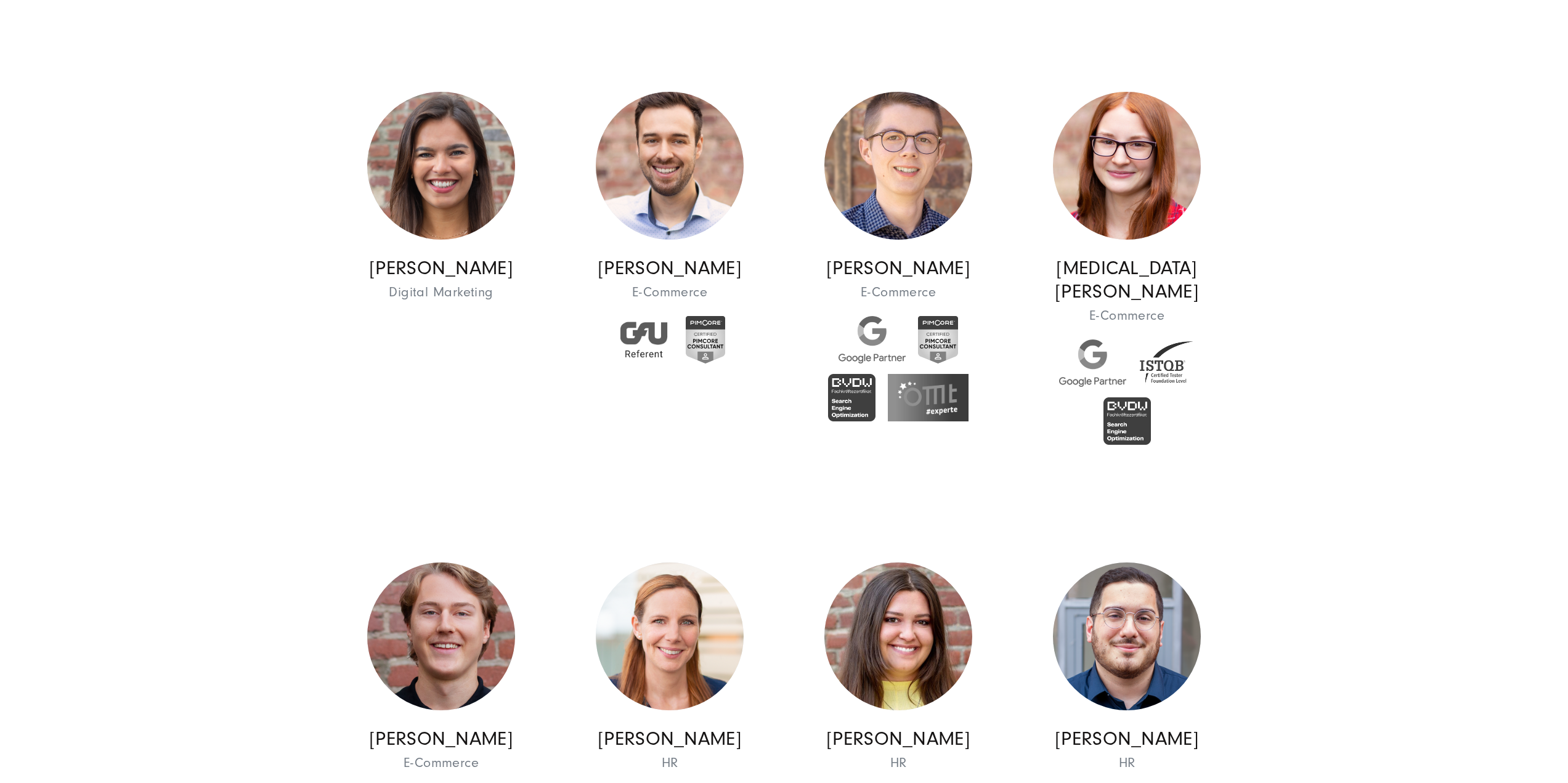
scroll to position [5668, 0]
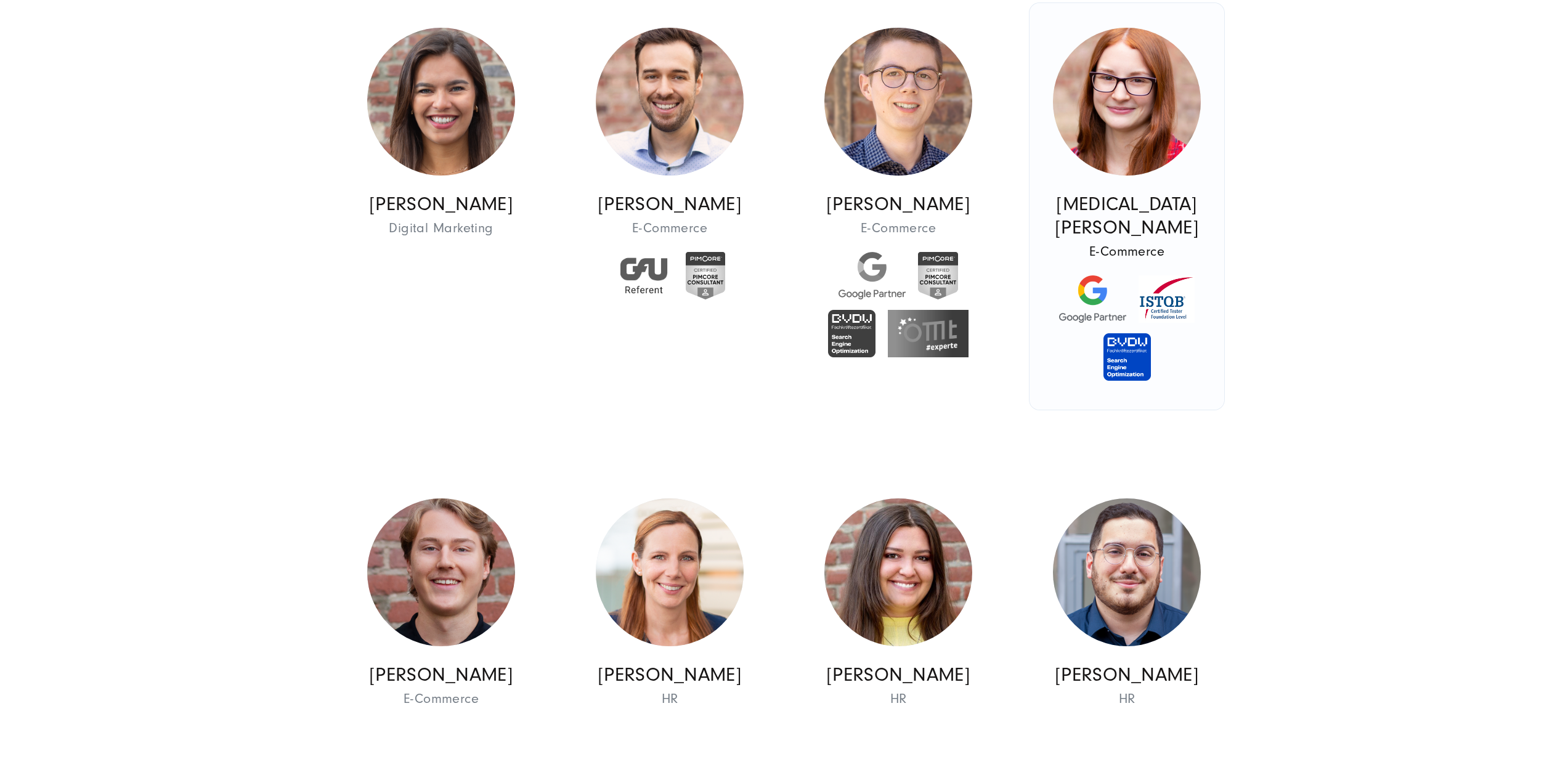
click at [1126, 175] on img at bounding box center [1127, 101] width 148 height 148
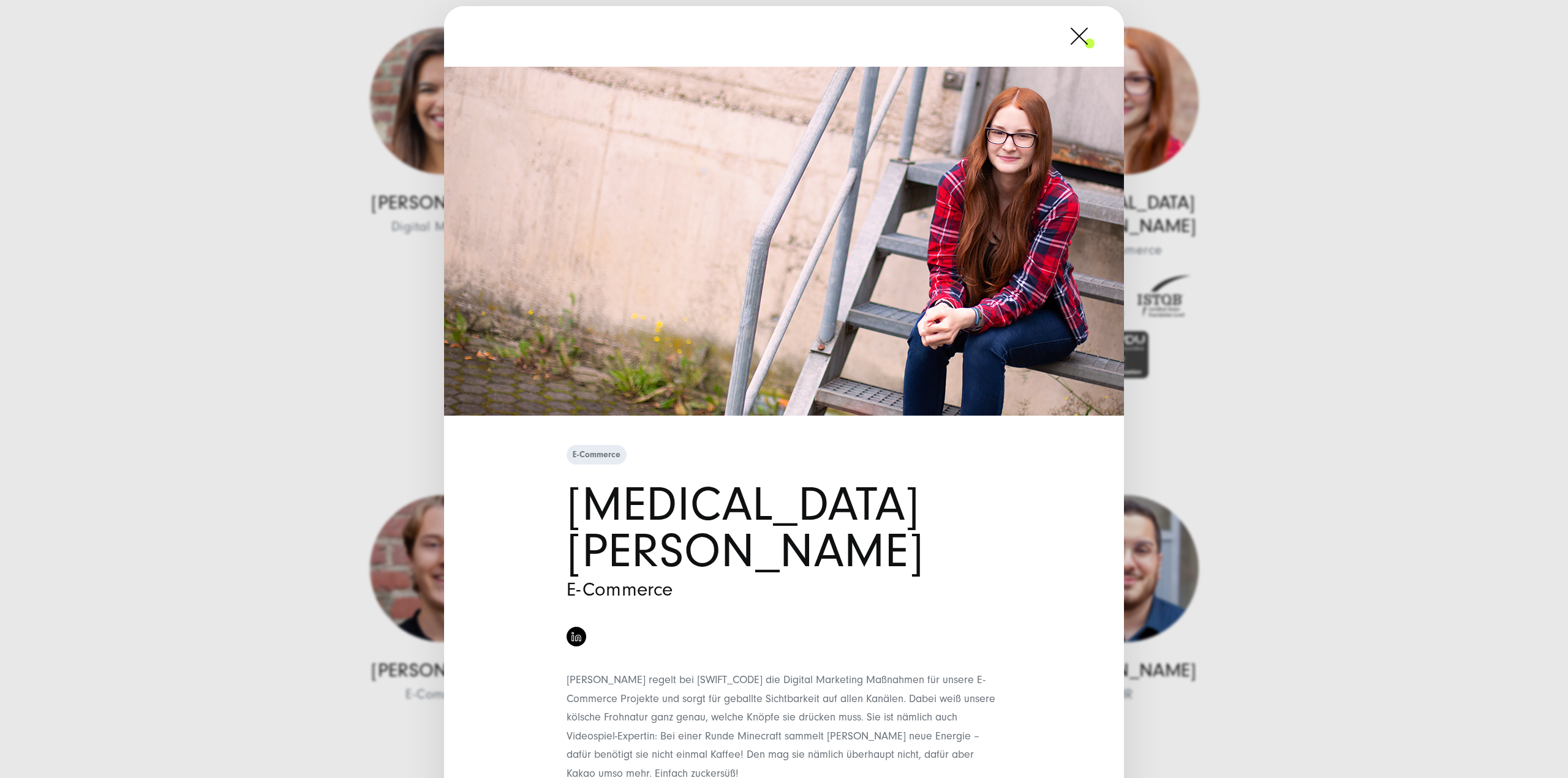
click at [1382, 451] on div "E-Commerce Yasmin Claren E-Commerce" at bounding box center [784, 389] width 1568 height 778
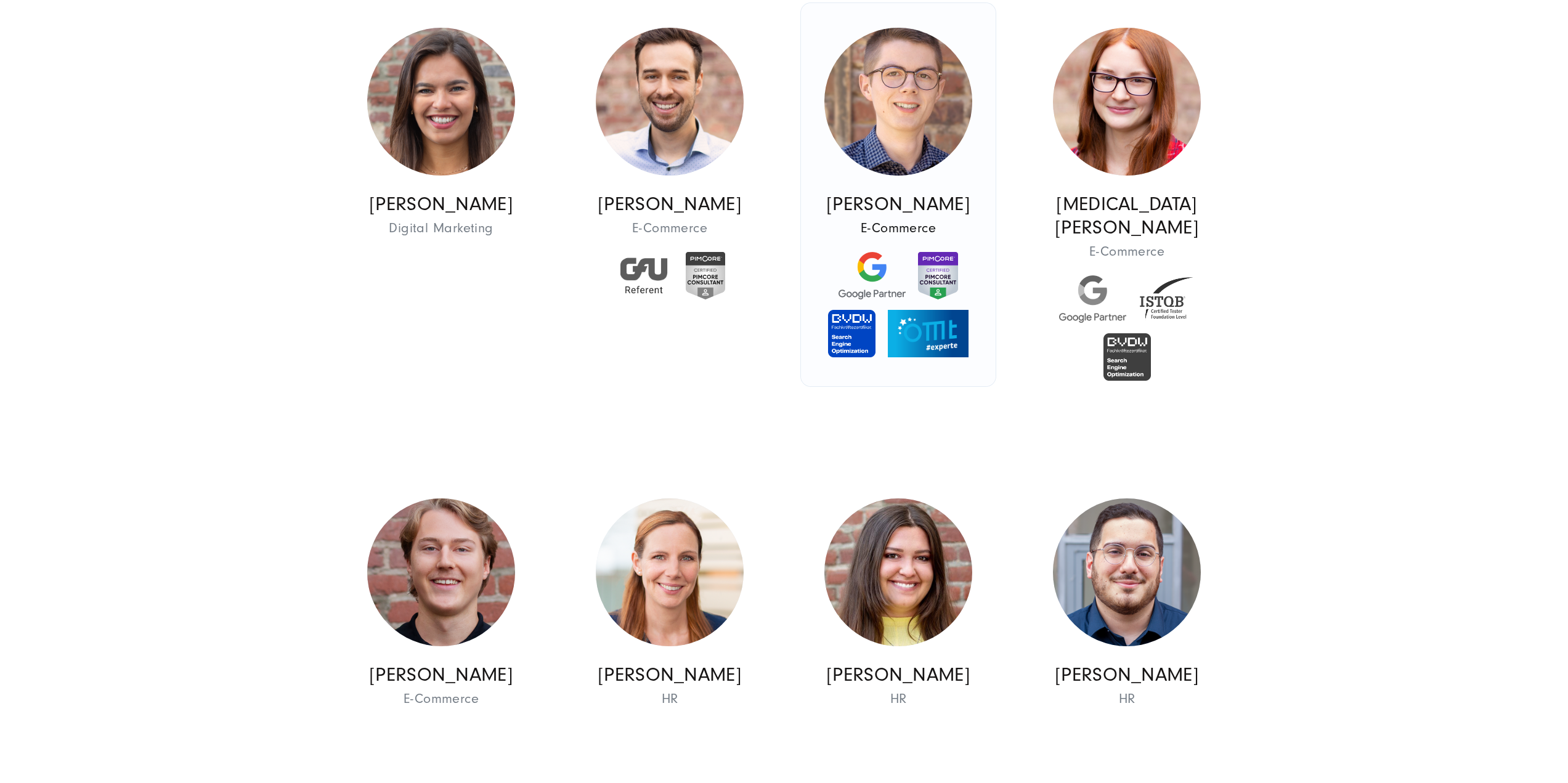
click at [948, 141] on img at bounding box center [898, 101] width 148 height 148
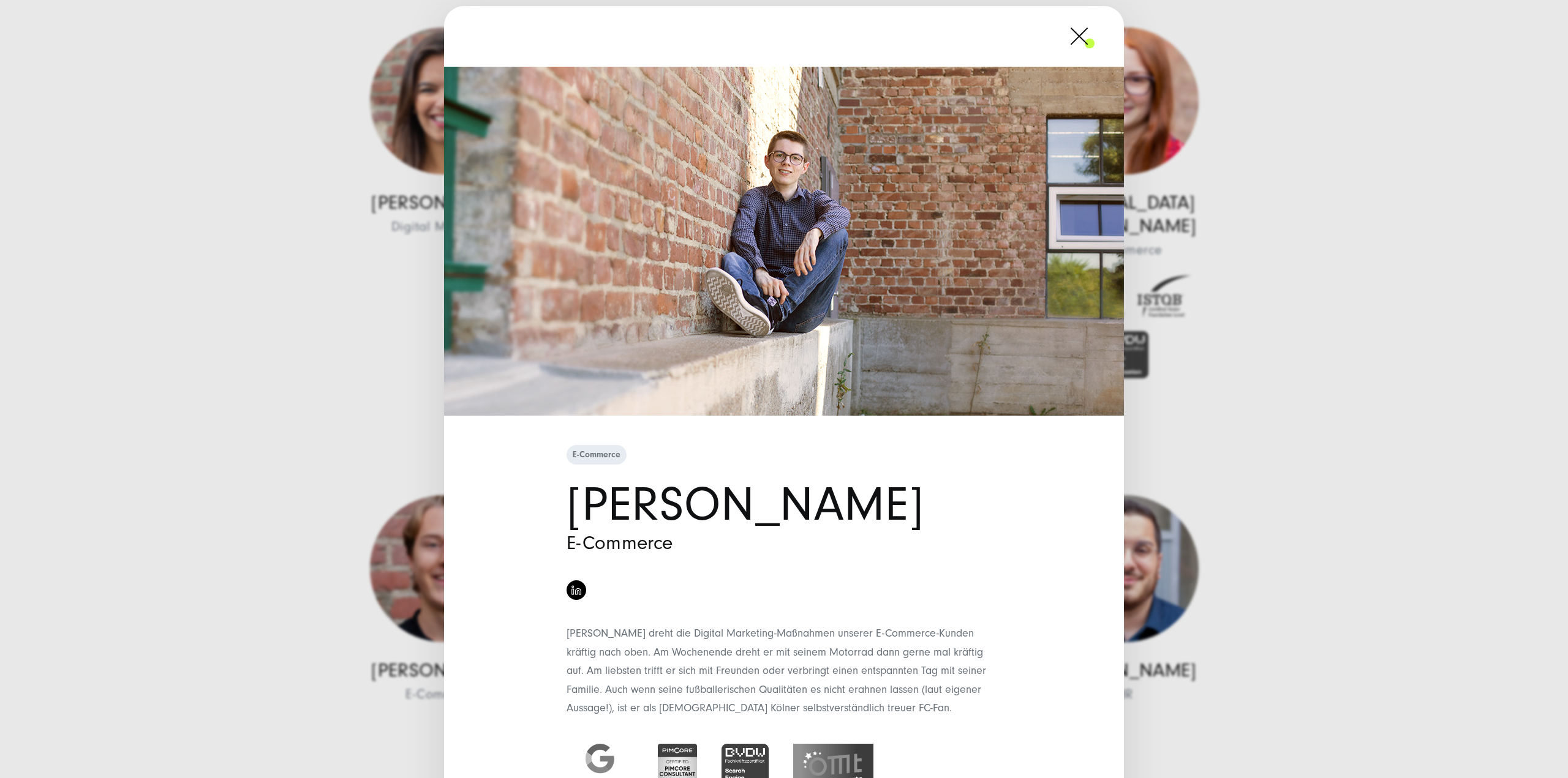
click at [1378, 390] on div "E-Commerce David Klein E-Commerce" at bounding box center [784, 389] width 1568 height 778
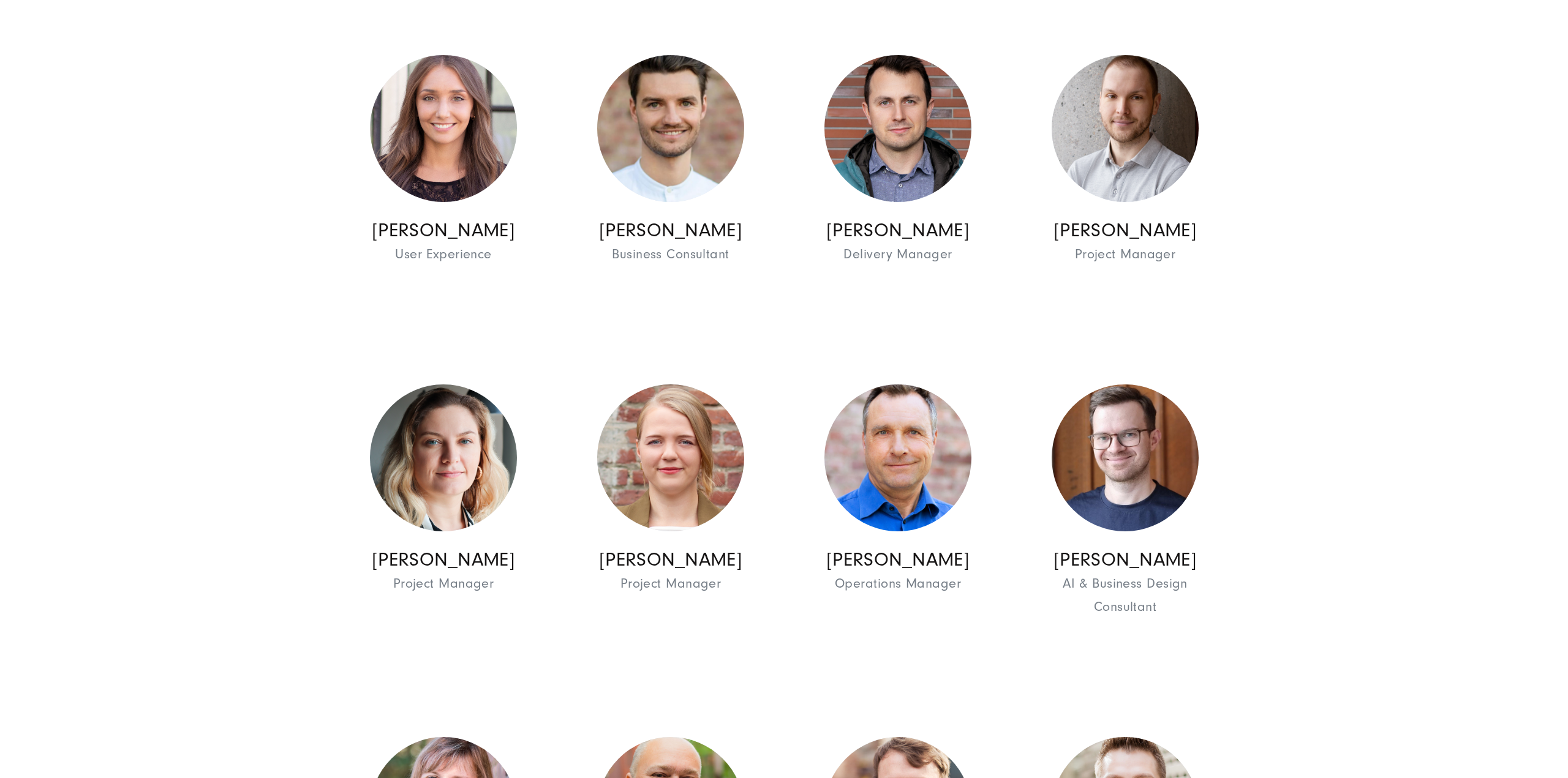
scroll to position [9551, 0]
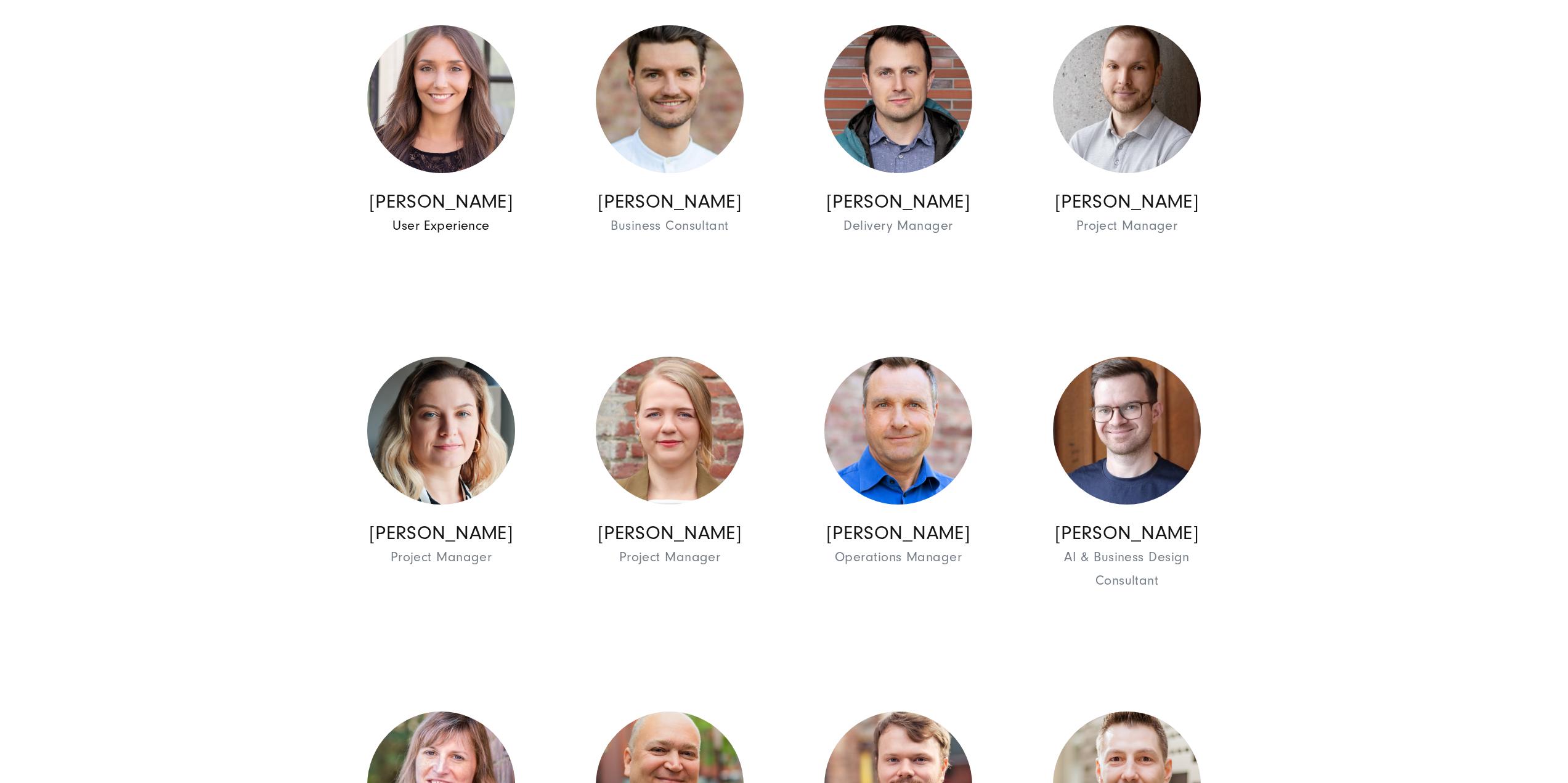
click at [467, 136] on img at bounding box center [441, 99] width 148 height 148
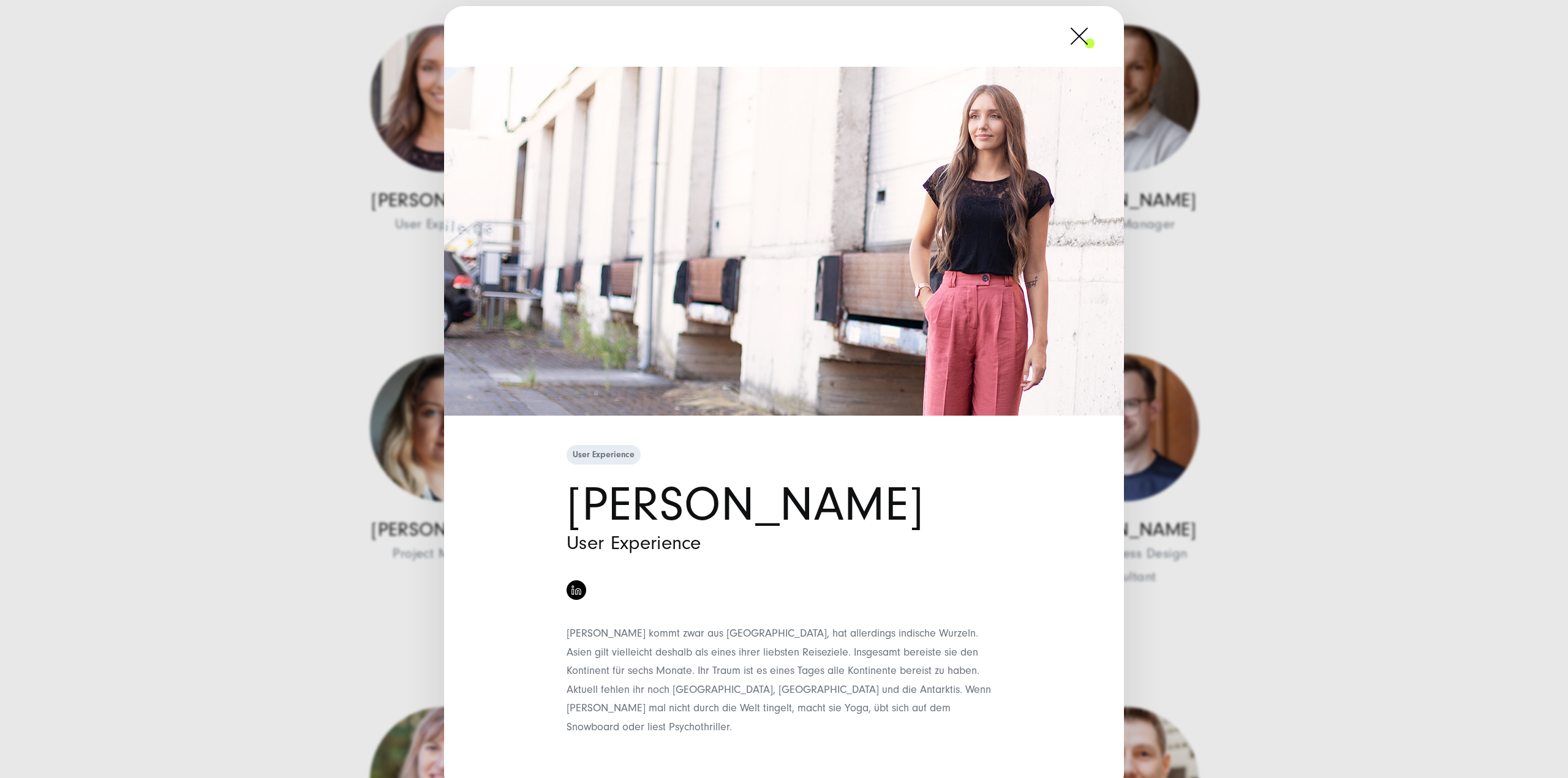
click at [1382, 362] on div "User Experience Michelle Bakshi User Experience" at bounding box center [784, 389] width 1568 height 778
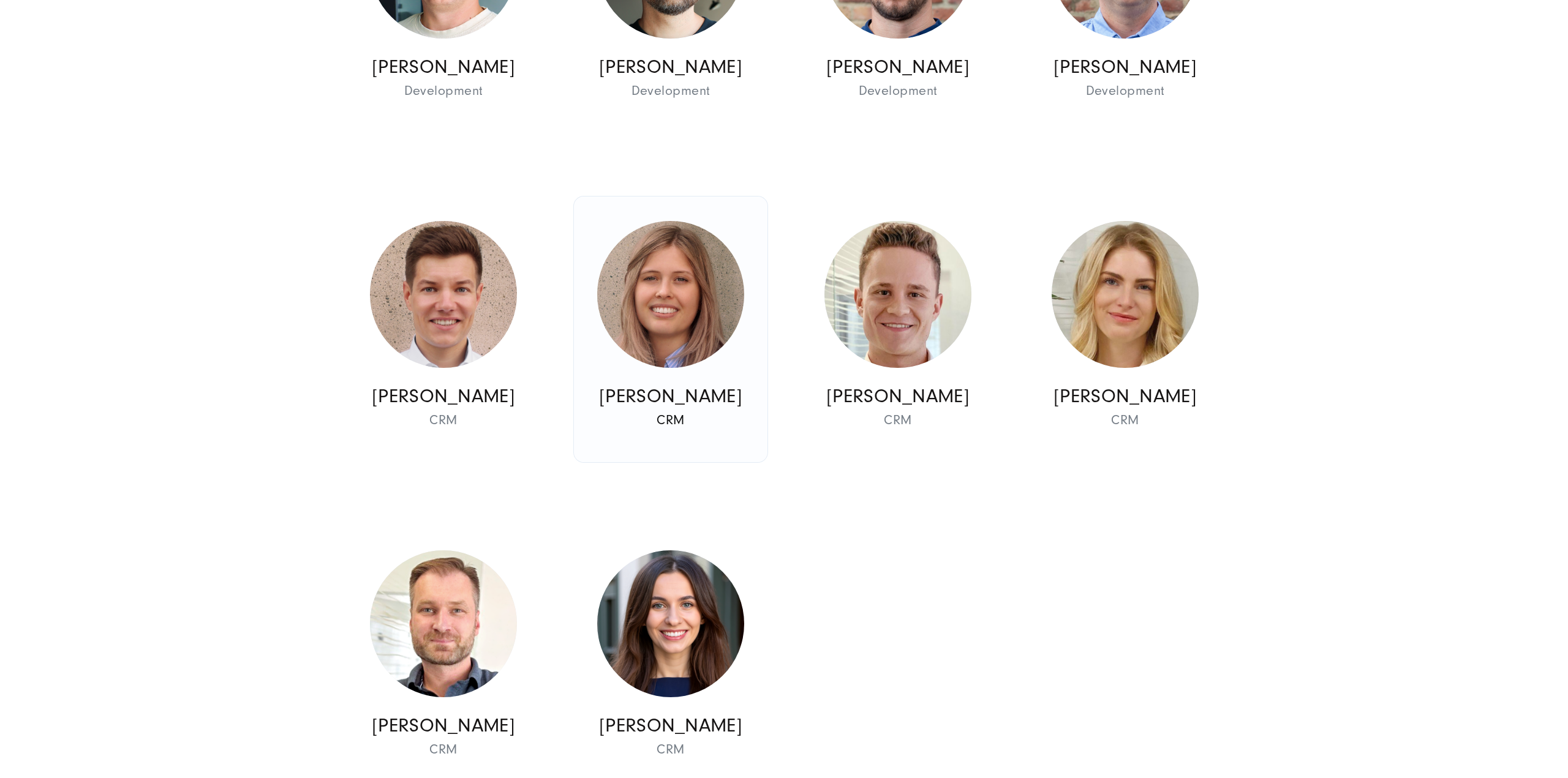
scroll to position [13101, 0]
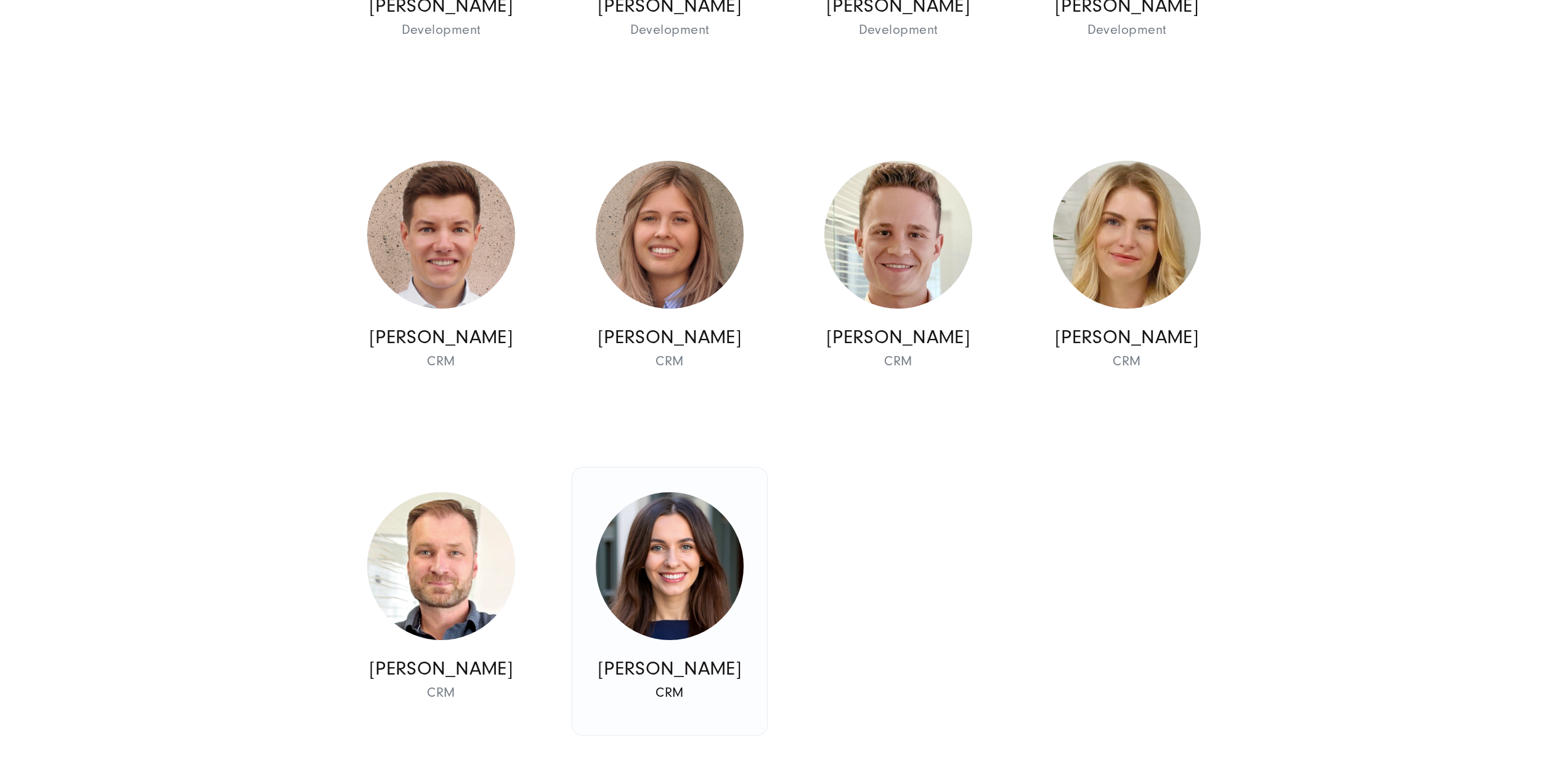
click at [698, 538] on img at bounding box center [670, 566] width 148 height 148
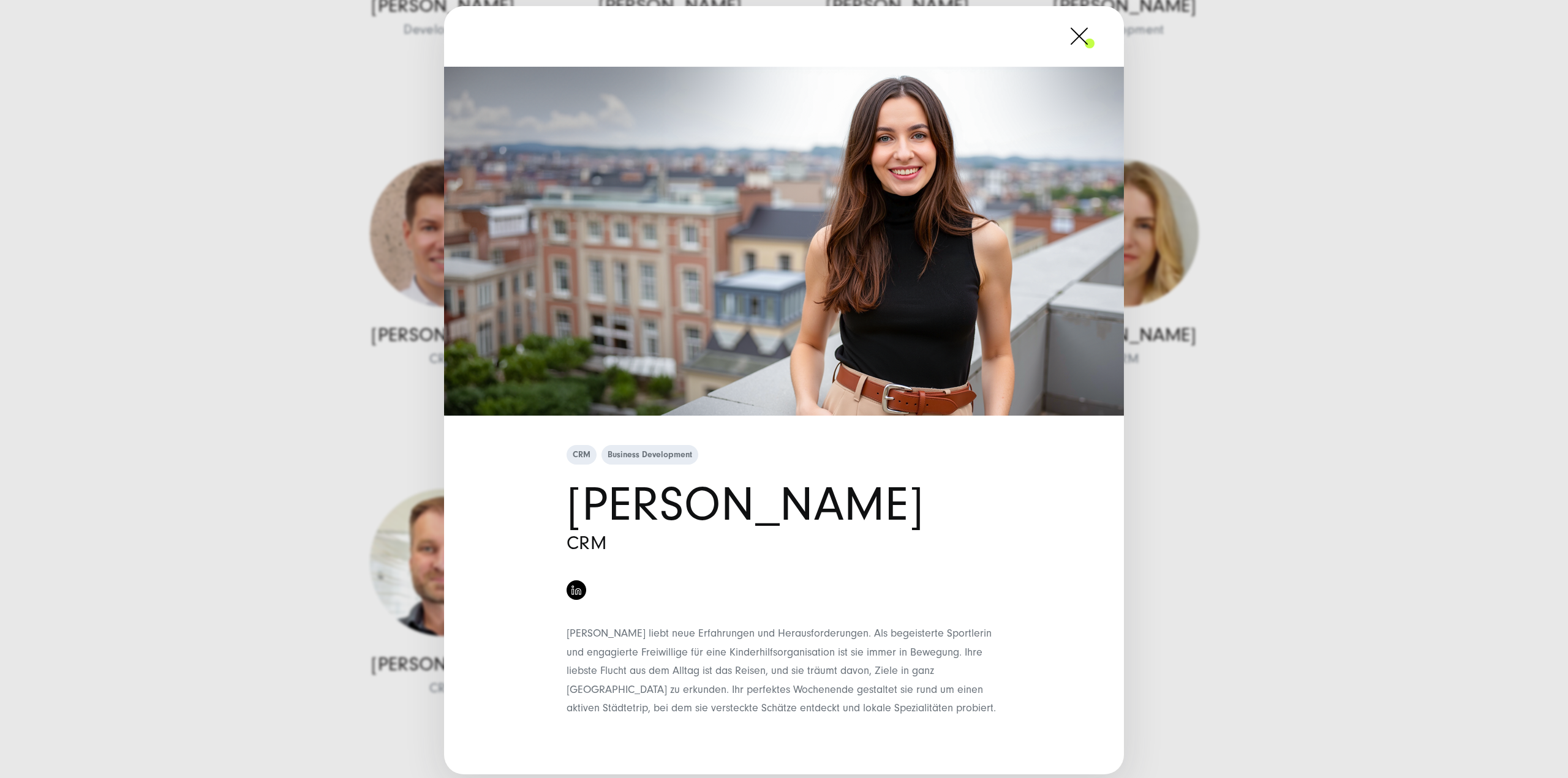
click at [1213, 522] on div "CRM Business Development Andreia Cioban CRM" at bounding box center [784, 389] width 1568 height 778
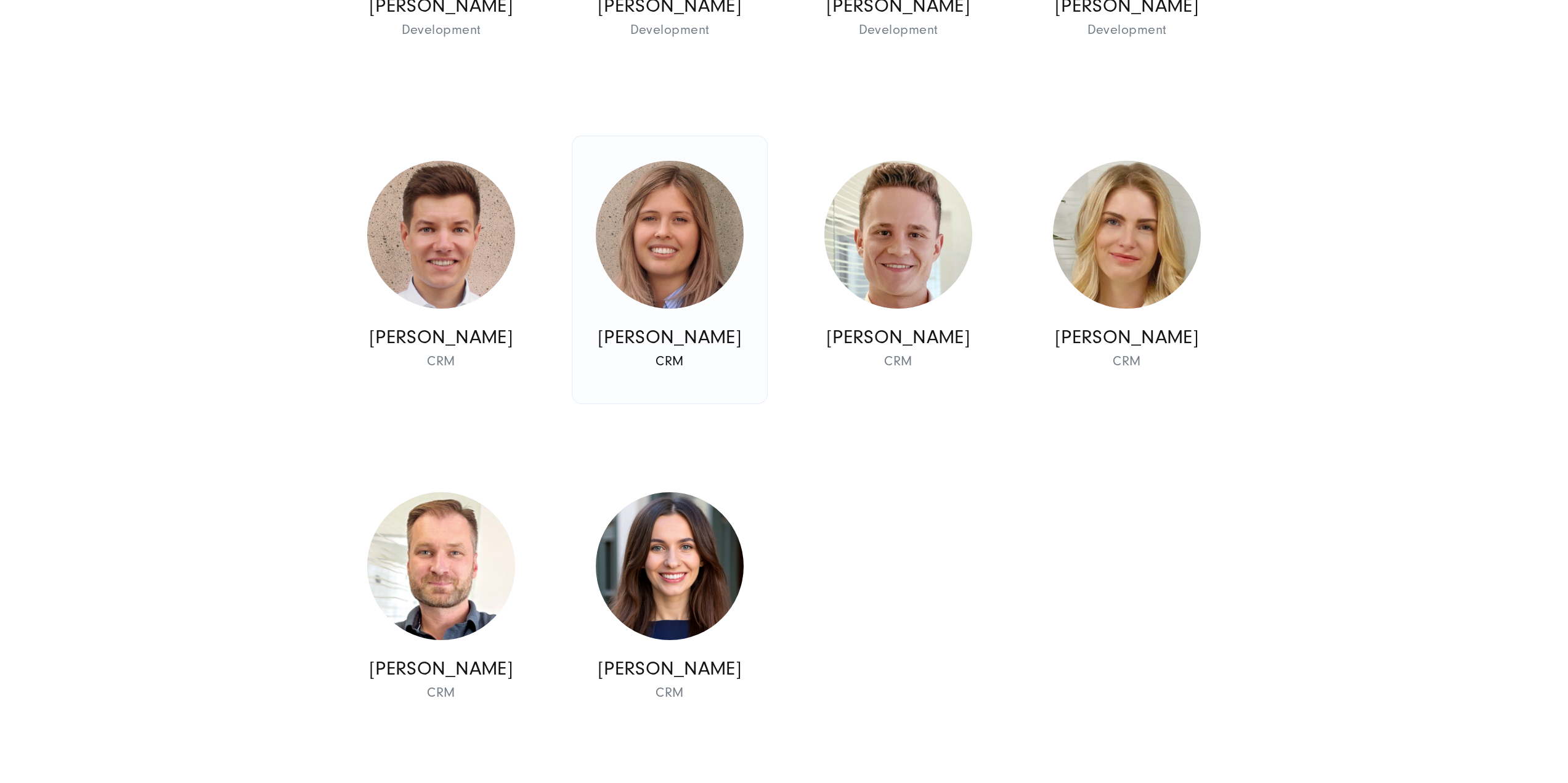
click at [658, 257] on img at bounding box center [670, 234] width 148 height 148
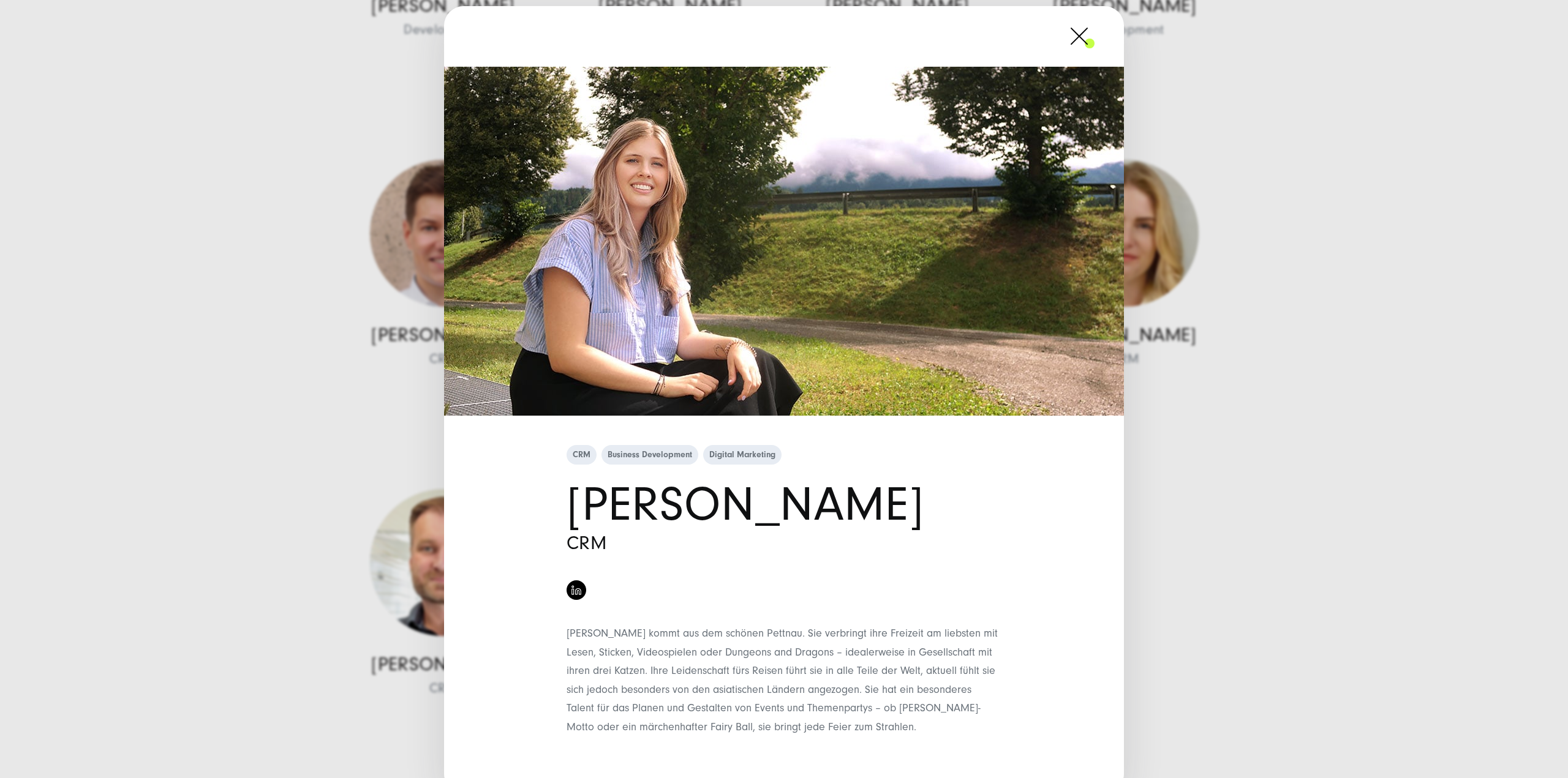
click at [1264, 449] on div "CRM Business Development Digital Marketing Elena Wehinger CRM" at bounding box center [784, 389] width 1568 height 778
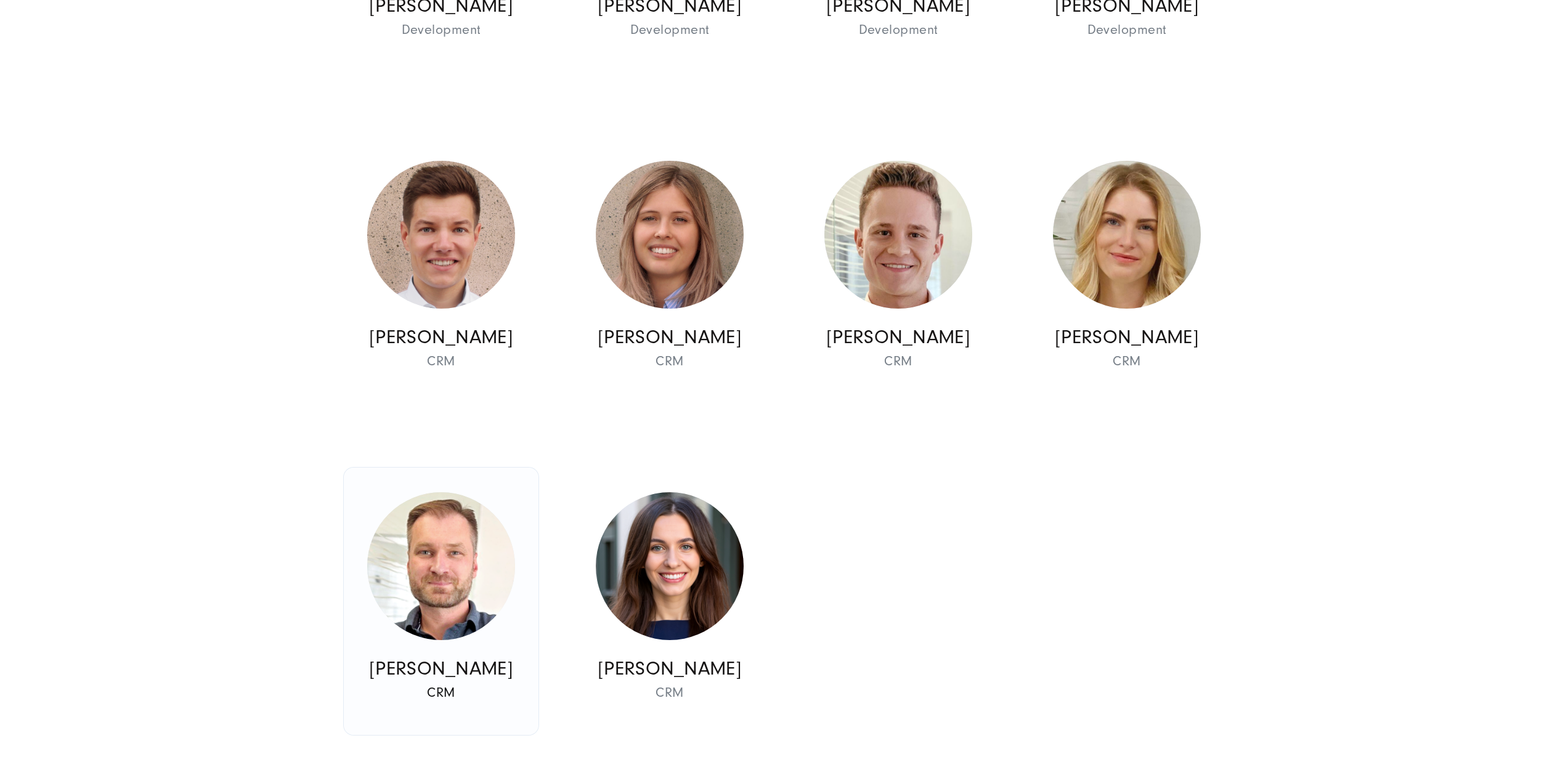
click at [453, 542] on img at bounding box center [441, 566] width 148 height 148
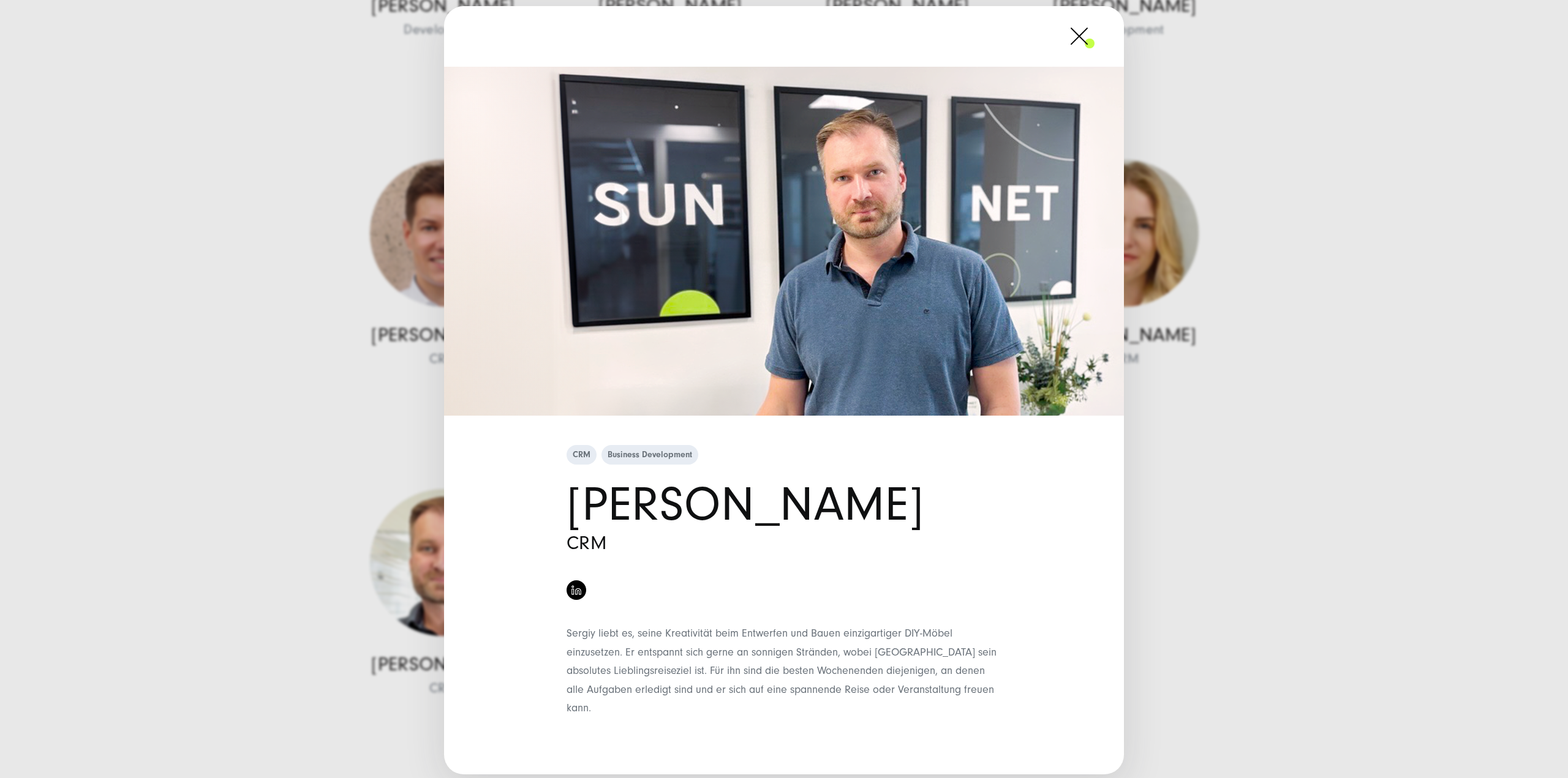
click at [1177, 388] on div "CRM Business Development Sergiy Lemeshko CRM" at bounding box center [784, 389] width 1568 height 778
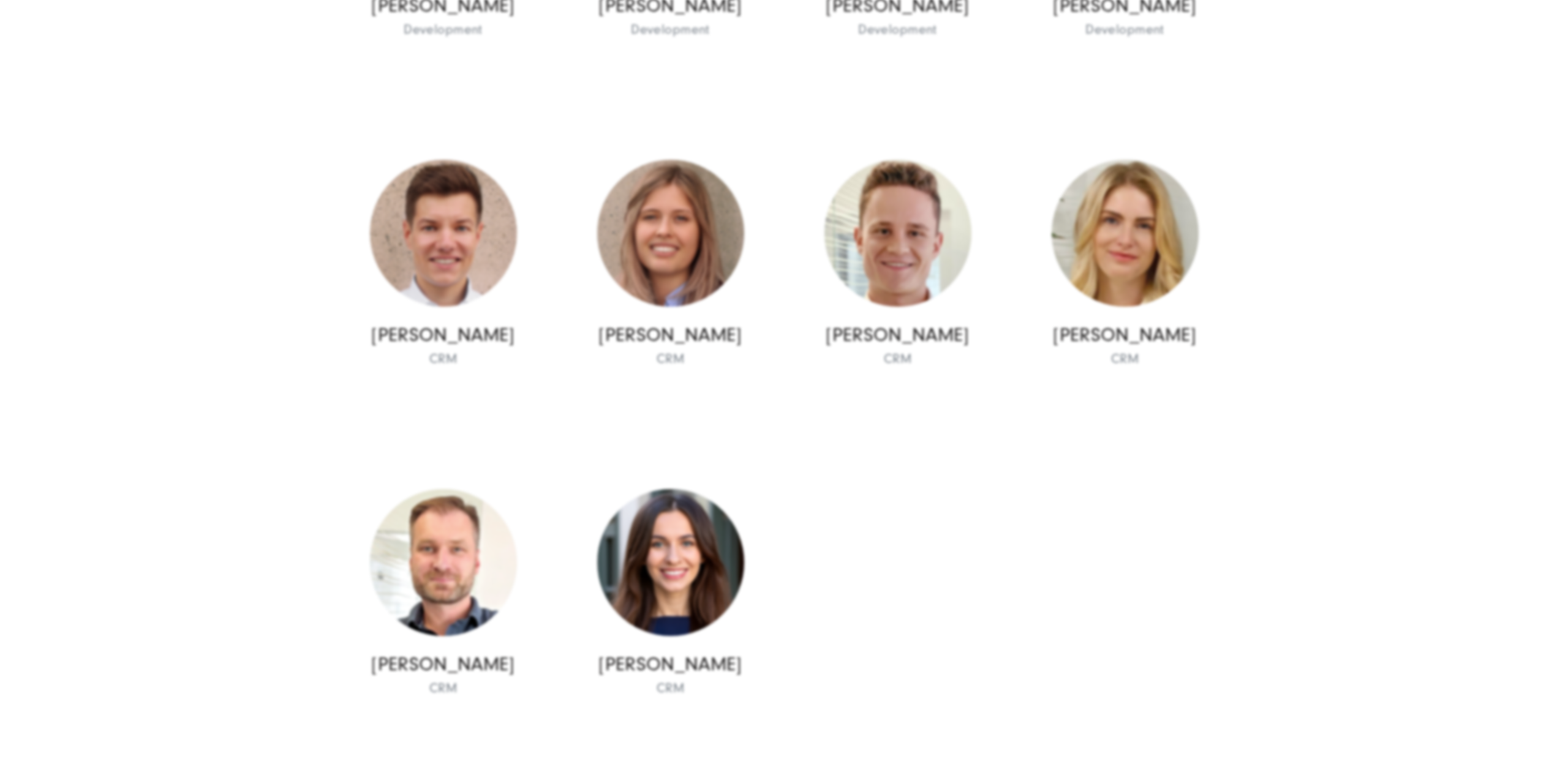
click at [1167, 280] on div "CRM Business Development Sergiy Lemeshko CRM" at bounding box center [784, 389] width 1568 height 778
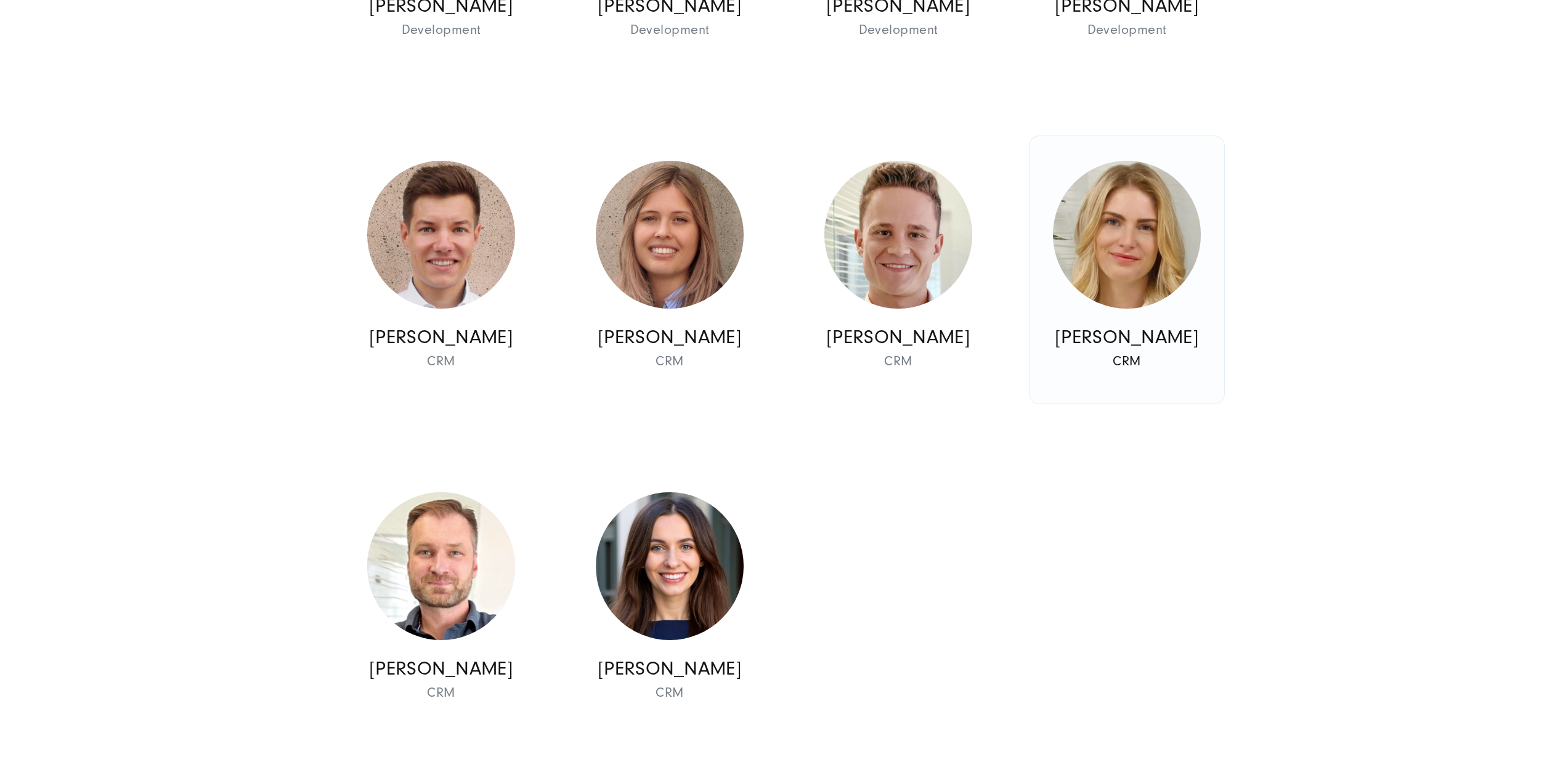
click at [1164, 268] on img at bounding box center [1127, 234] width 148 height 148
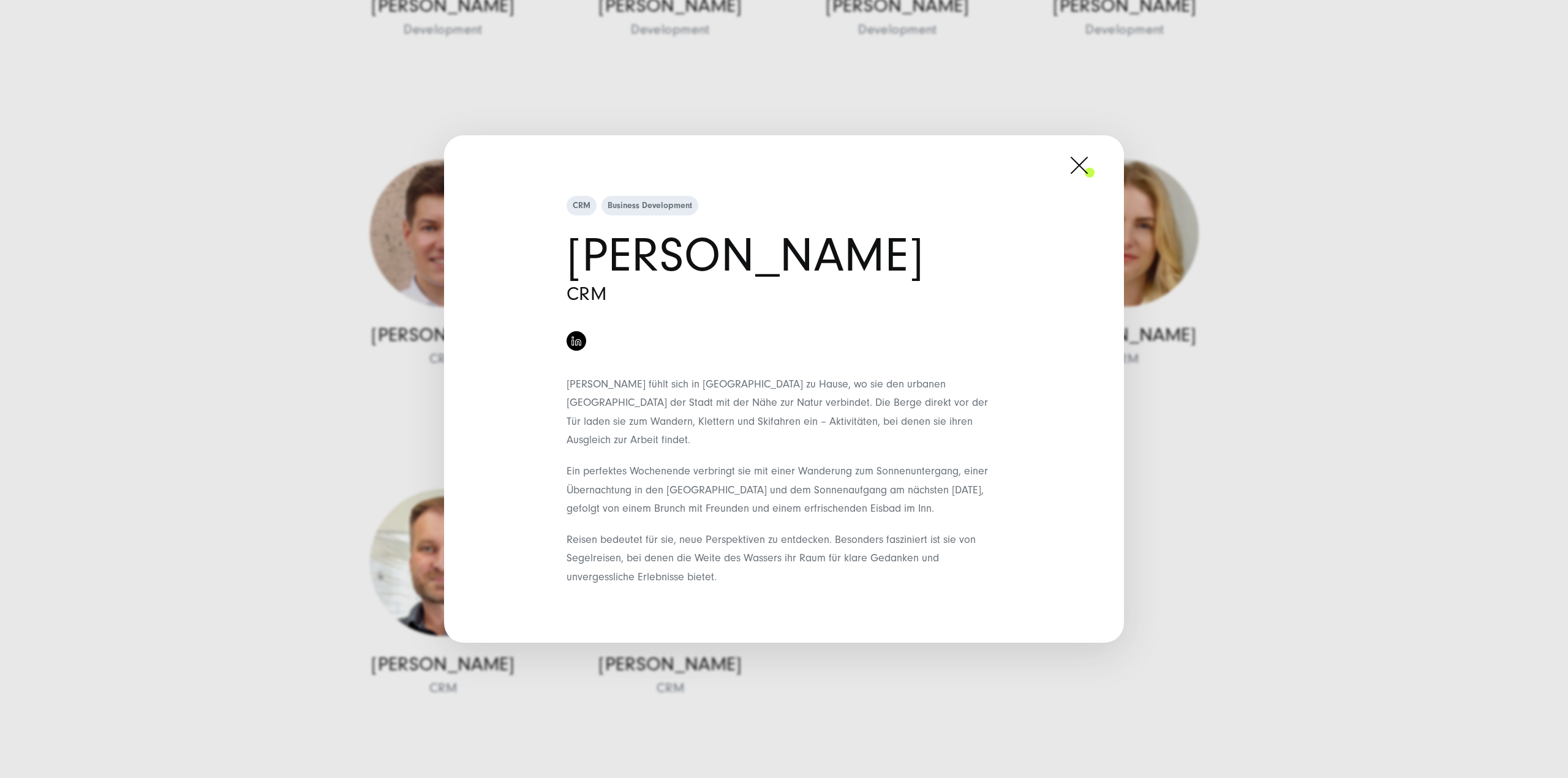
click at [1242, 365] on div "CRM Business Development Maria Diete CRM Reisen bedeutet für sie, neue Perspekt…" at bounding box center [784, 389] width 1568 height 778
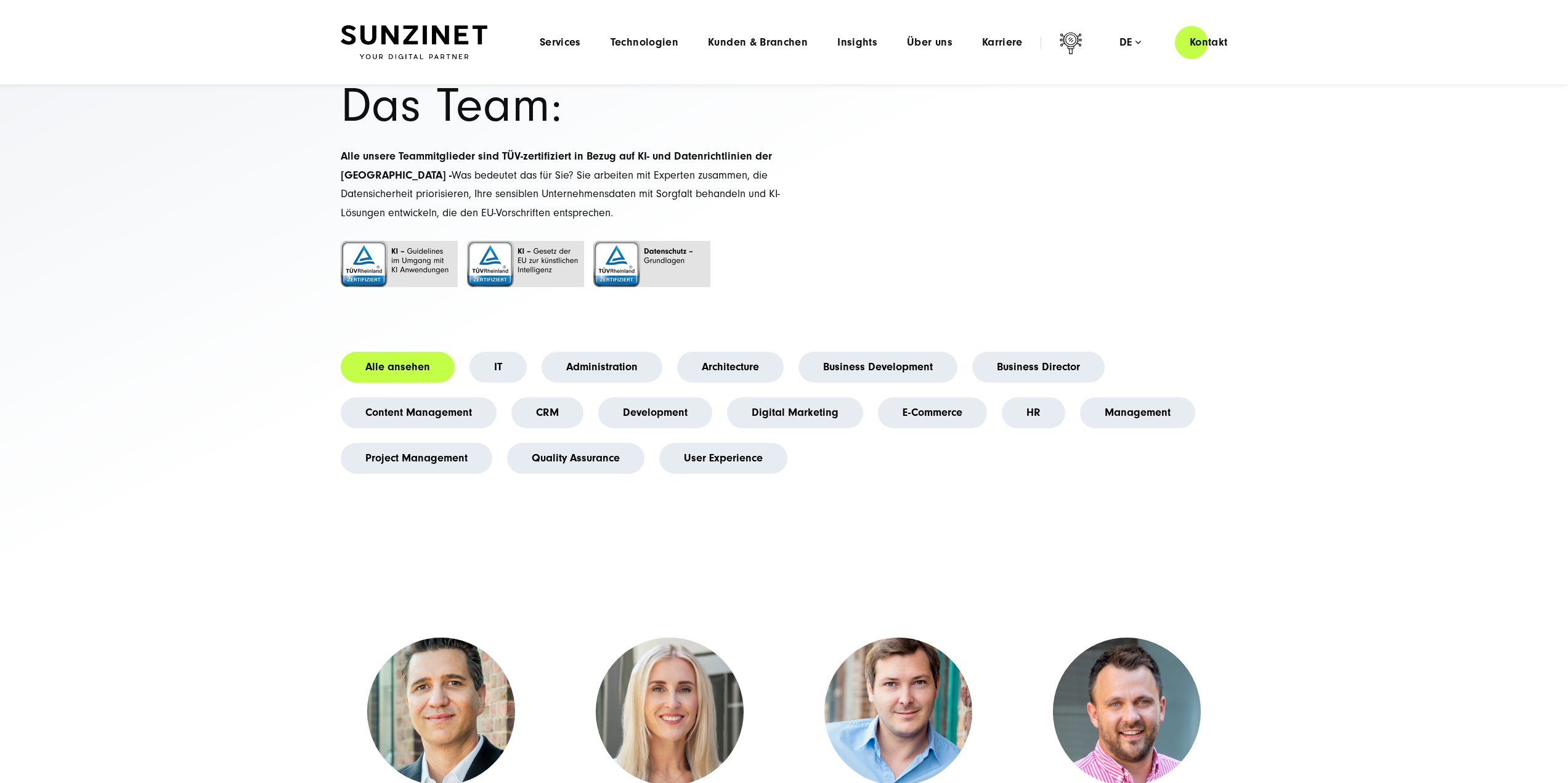
scroll to position [0, 0]
